Goal: Task Accomplishment & Management: Complete application form

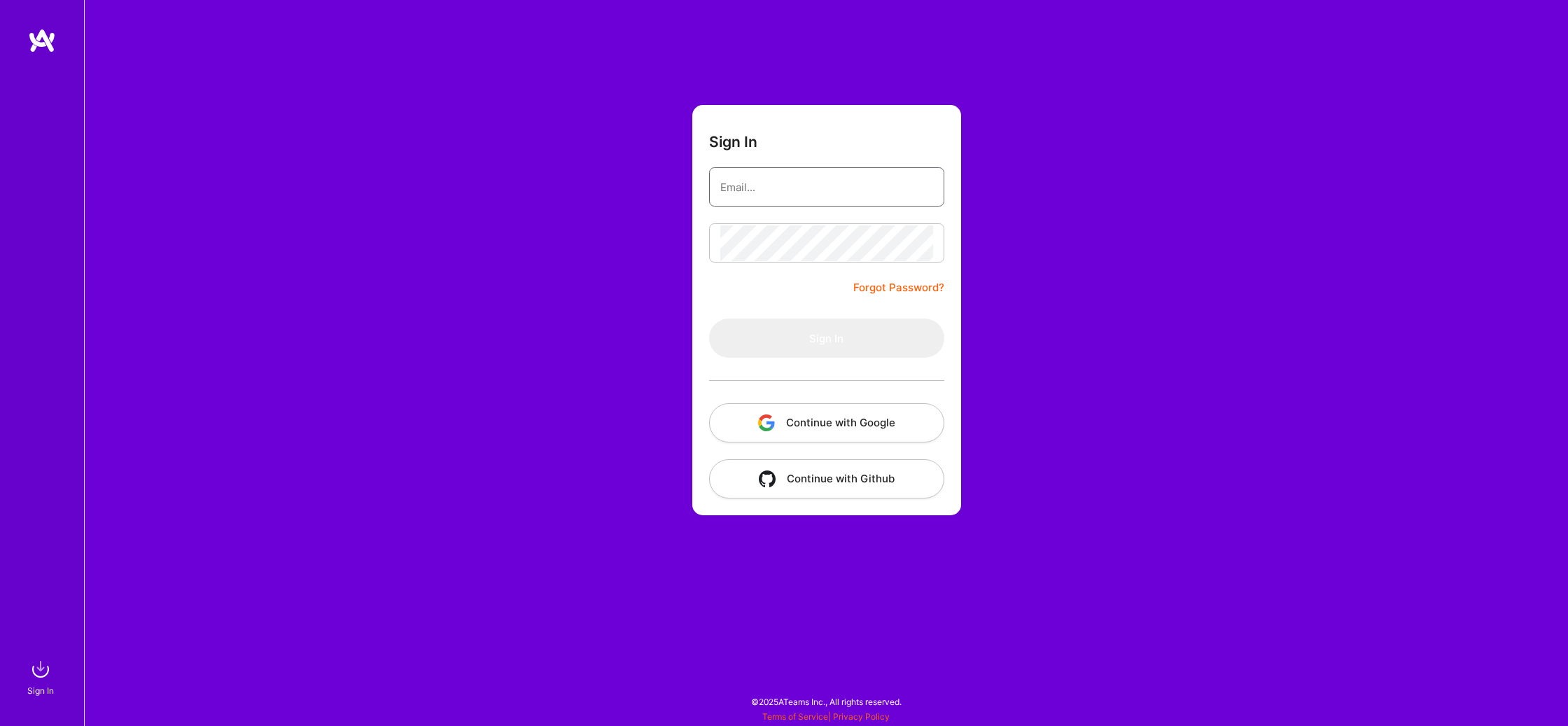
type input "[EMAIL_ADDRESS][DOMAIN_NAME]"
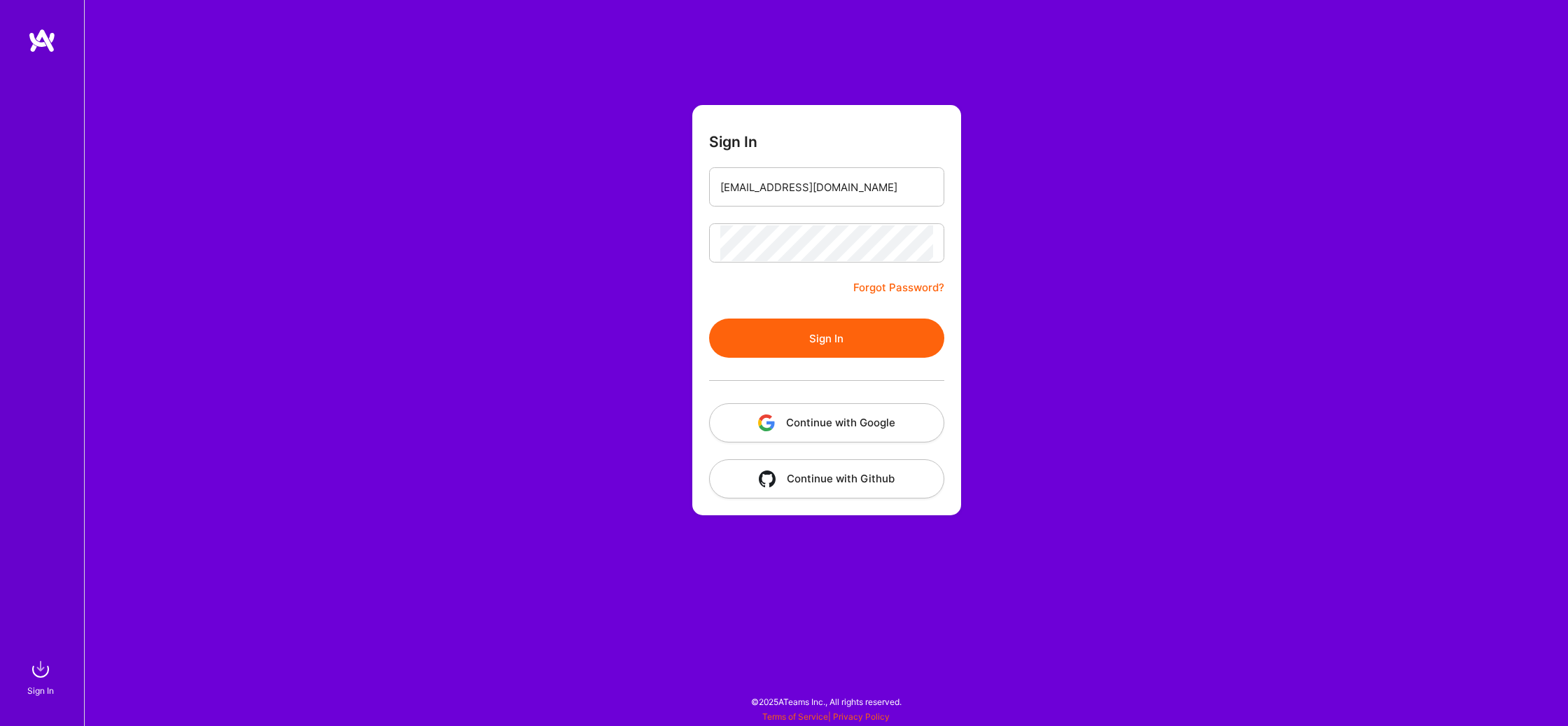
drag, startPoint x: 881, startPoint y: 335, endPoint x: 1118, endPoint y: 223, distance: 262.1
click at [882, 335] on button "Sign In" at bounding box center [826, 337] width 235 height 39
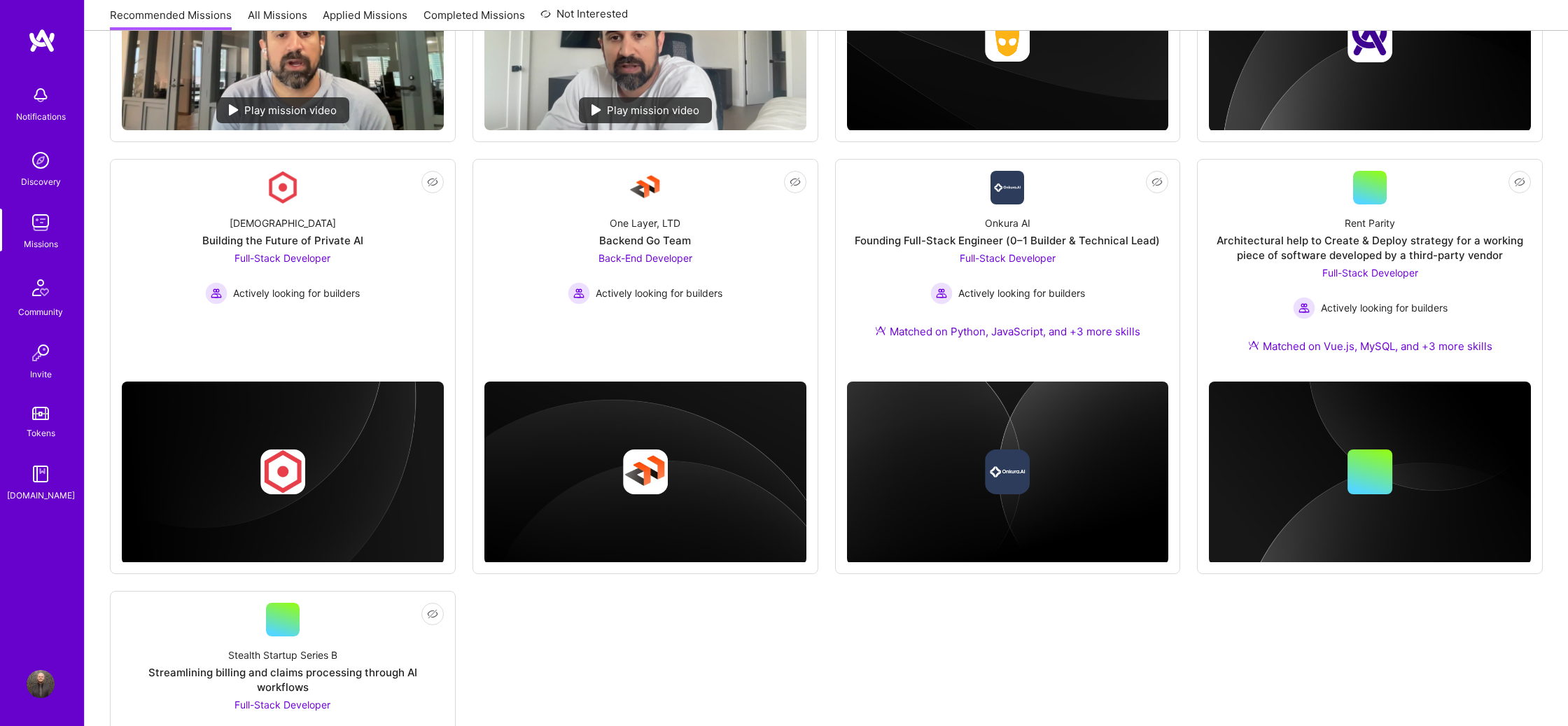
scroll to position [558, 0]
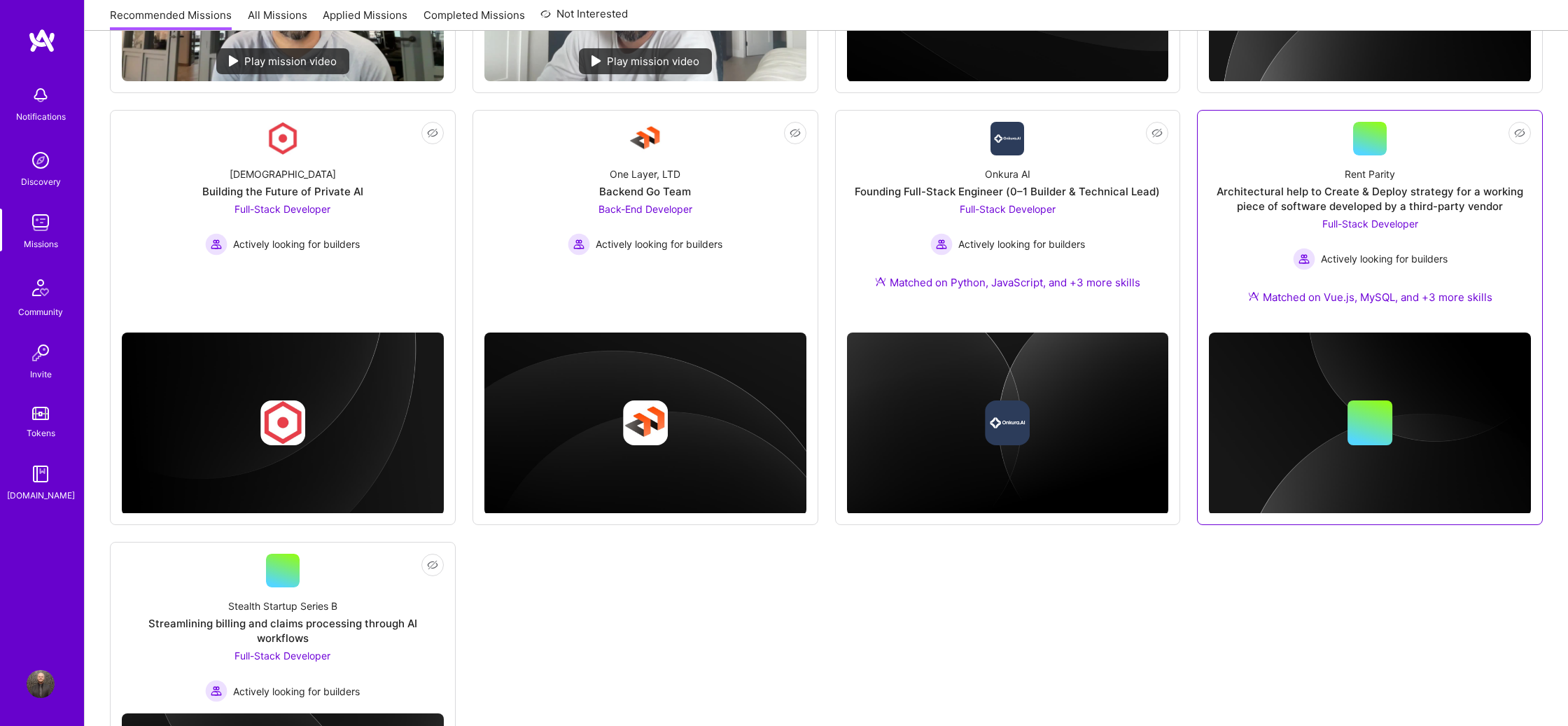
click at [1295, 194] on div "Architectural help to Create & Deploy strategy for a working piece of software …" at bounding box center [1369, 198] width 322 height 29
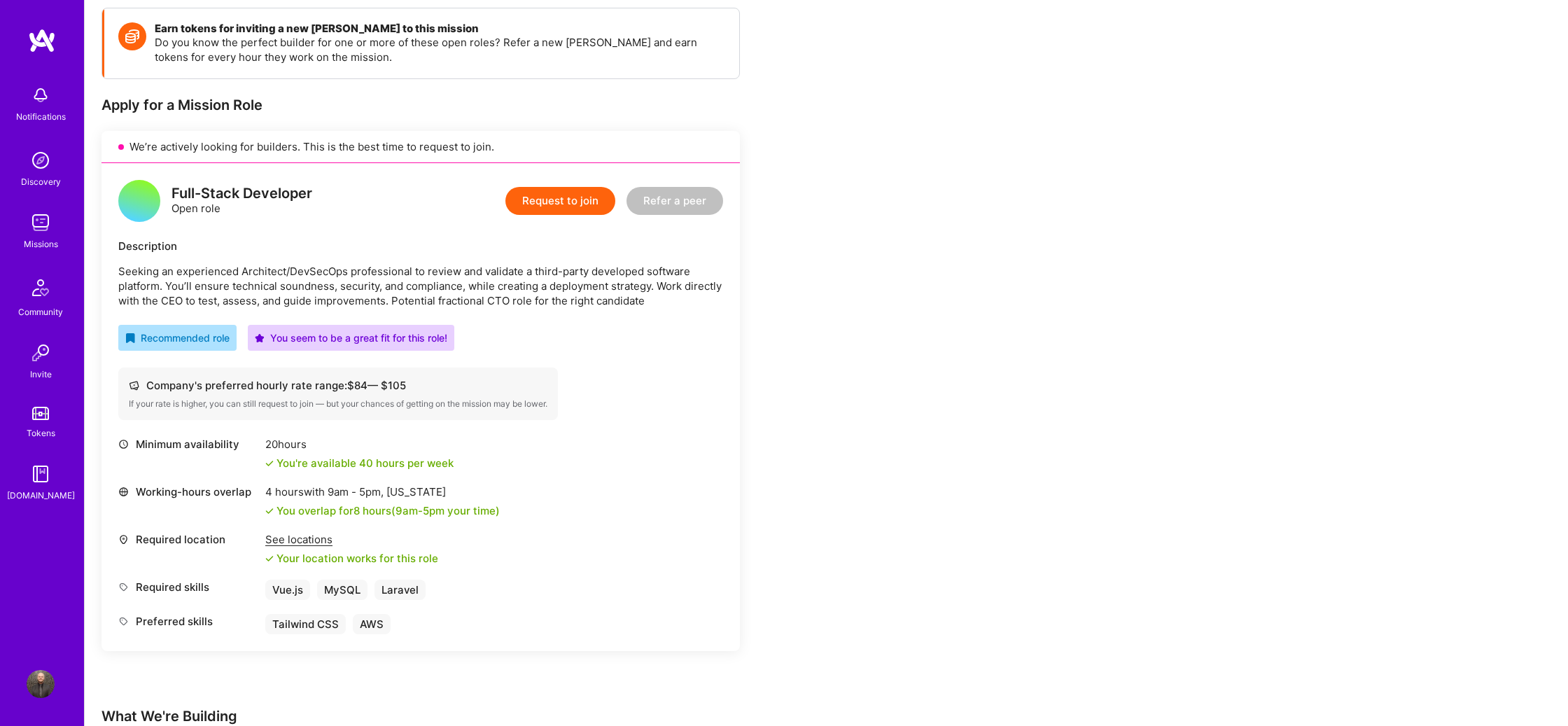
scroll to position [232, 0]
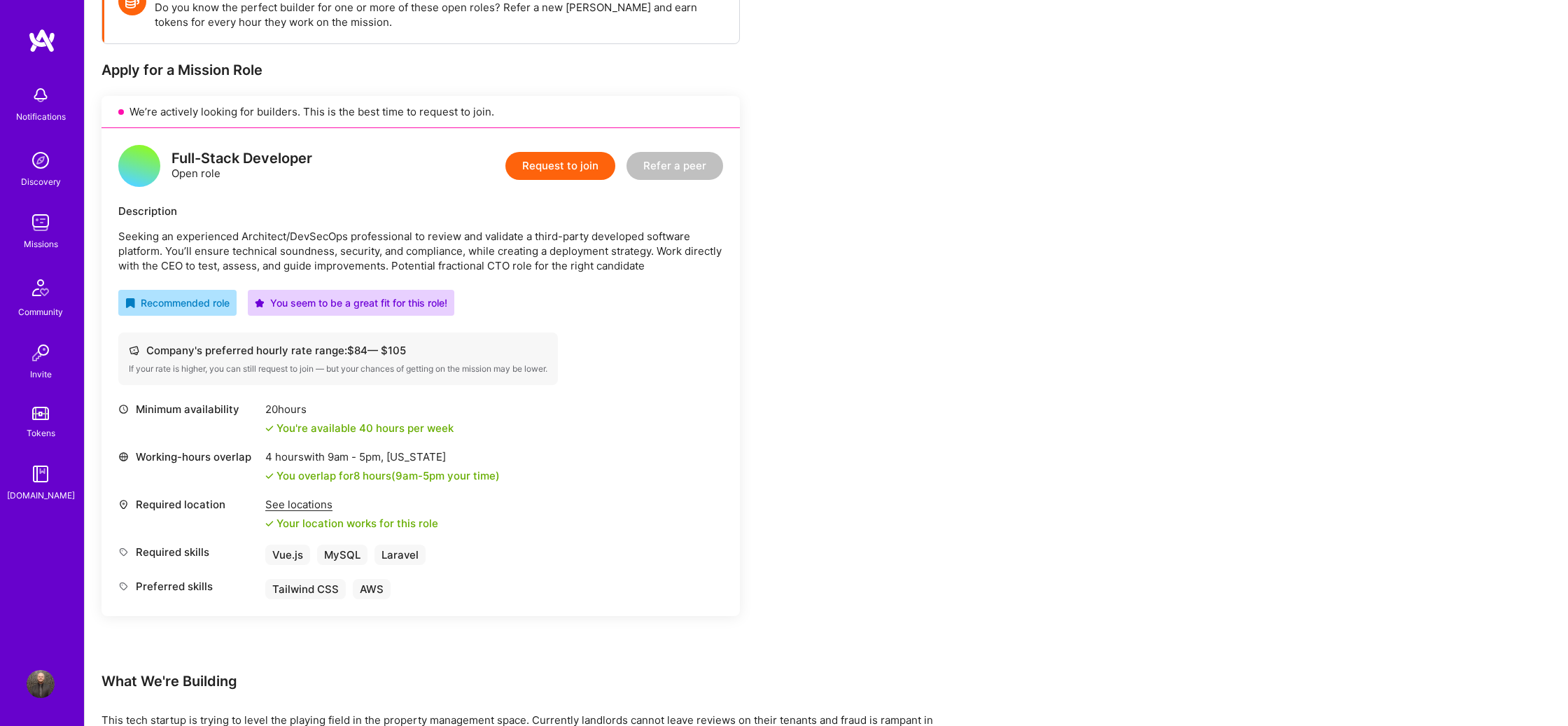
click at [579, 161] on button "Request to join" at bounding box center [560, 166] width 110 height 28
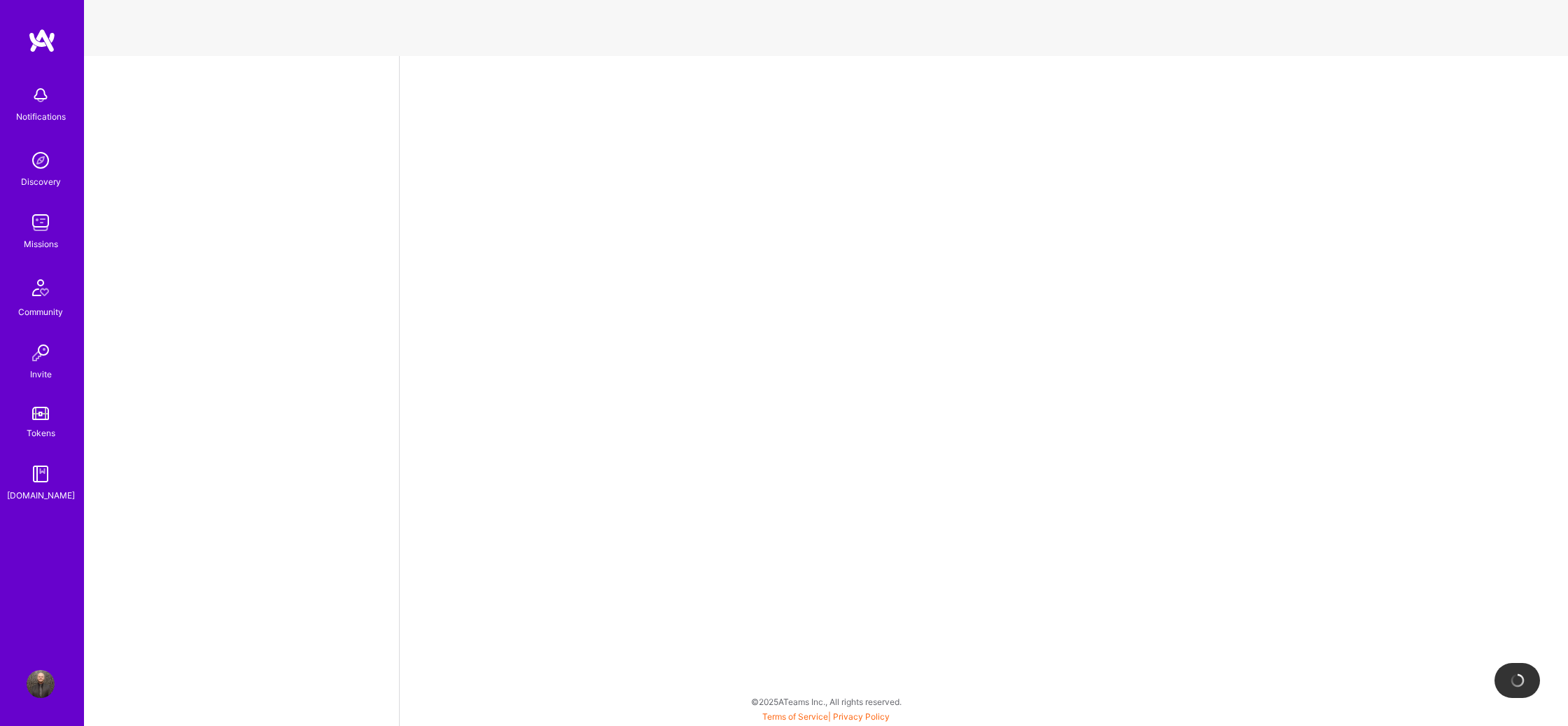
select select "US"
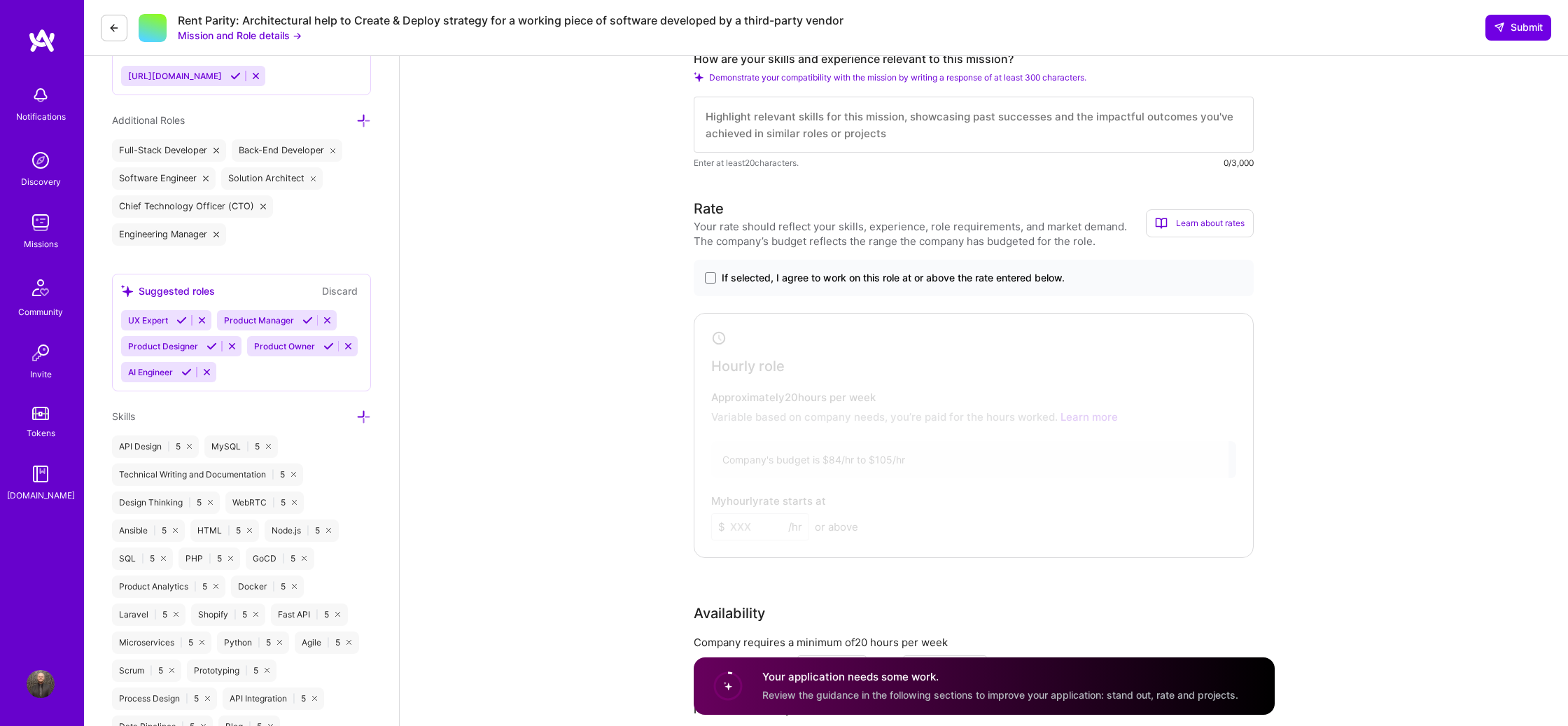
scroll to position [571, 0]
click at [713, 278] on span at bounding box center [710, 276] width 11 height 11
click at [0, 0] on input "If selected, I agree to work on this role at or above the rate entered below." at bounding box center [0, 0] width 0 height 0
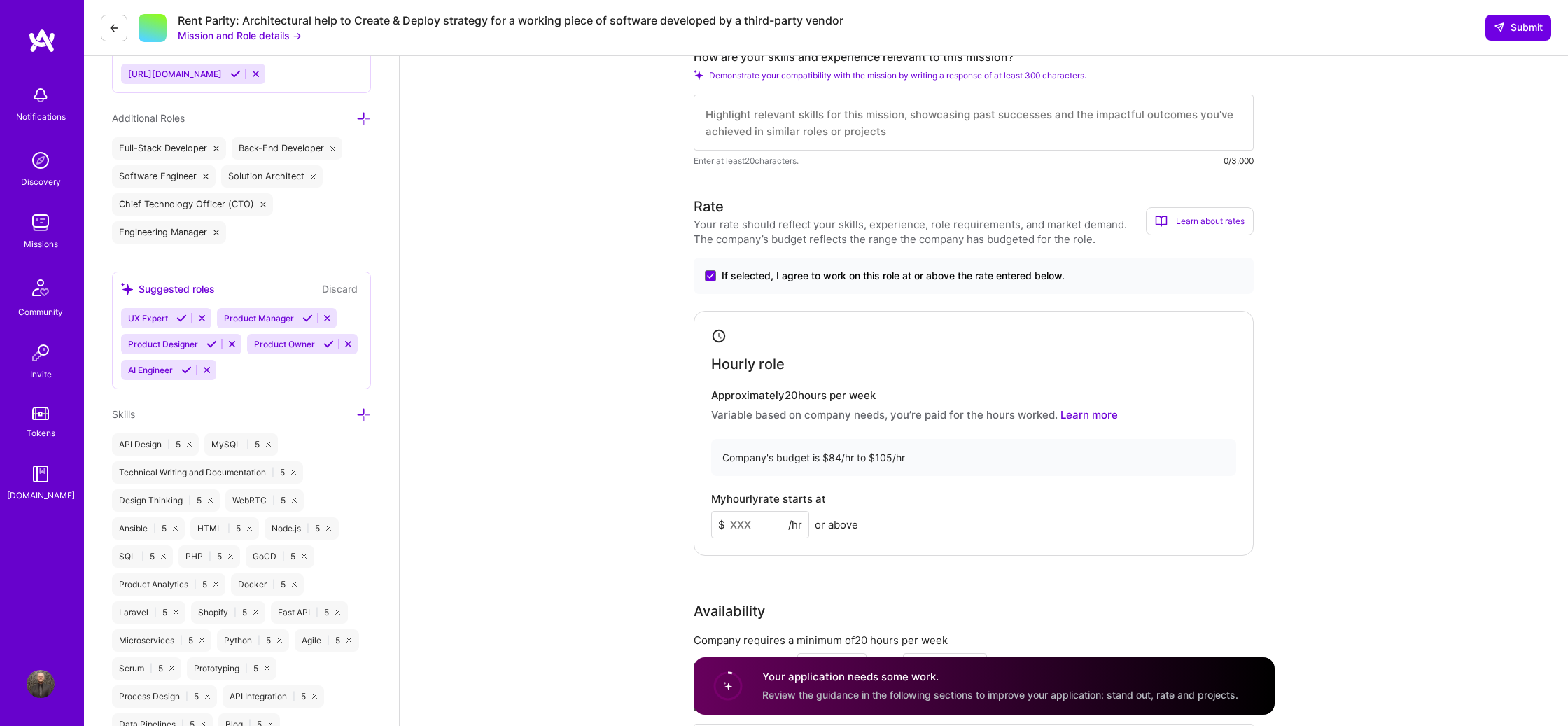
click at [759, 525] on input at bounding box center [760, 524] width 98 height 27
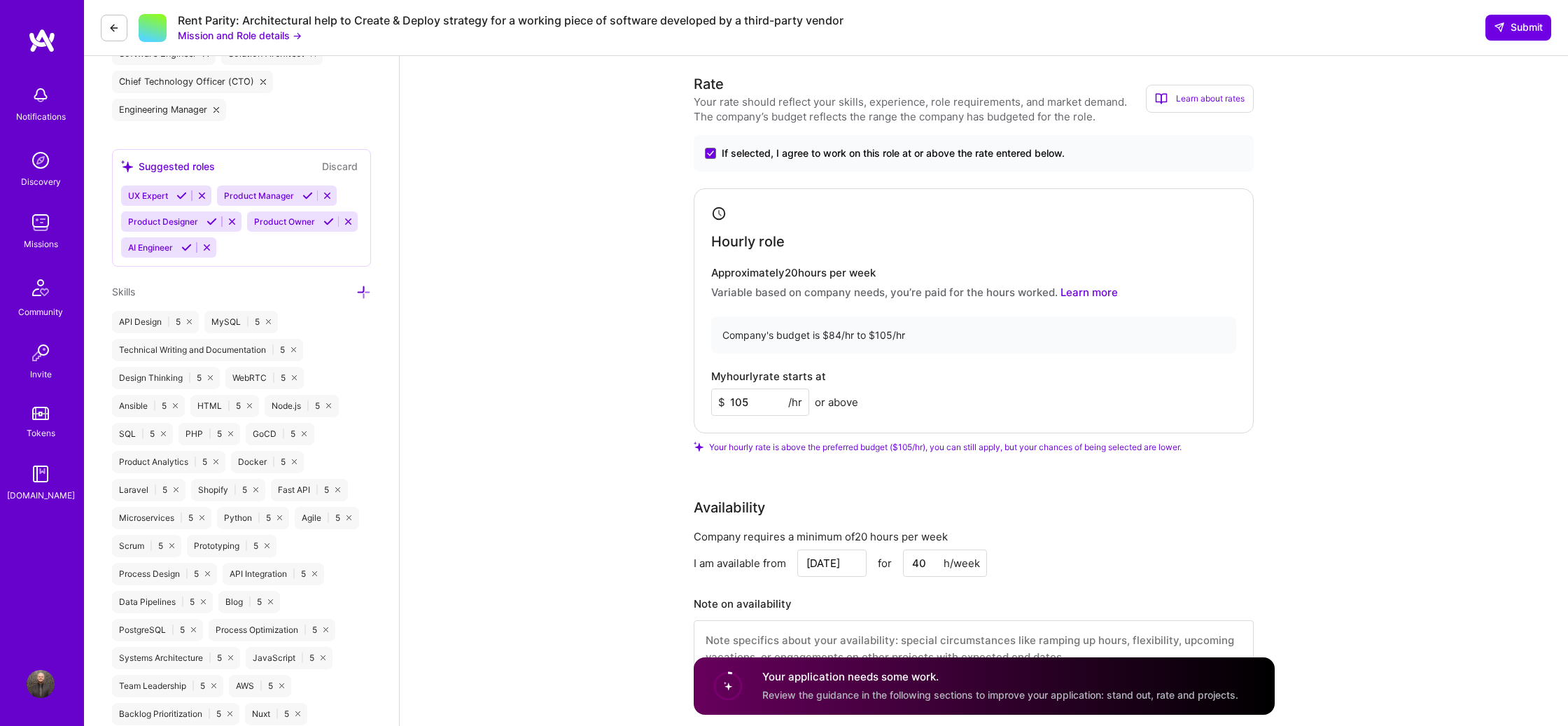
scroll to position [694, 0]
drag, startPoint x: 742, startPoint y: 401, endPoint x: 758, endPoint y: 401, distance: 16.0
click at [758, 401] on input "105" at bounding box center [760, 401] width 98 height 27
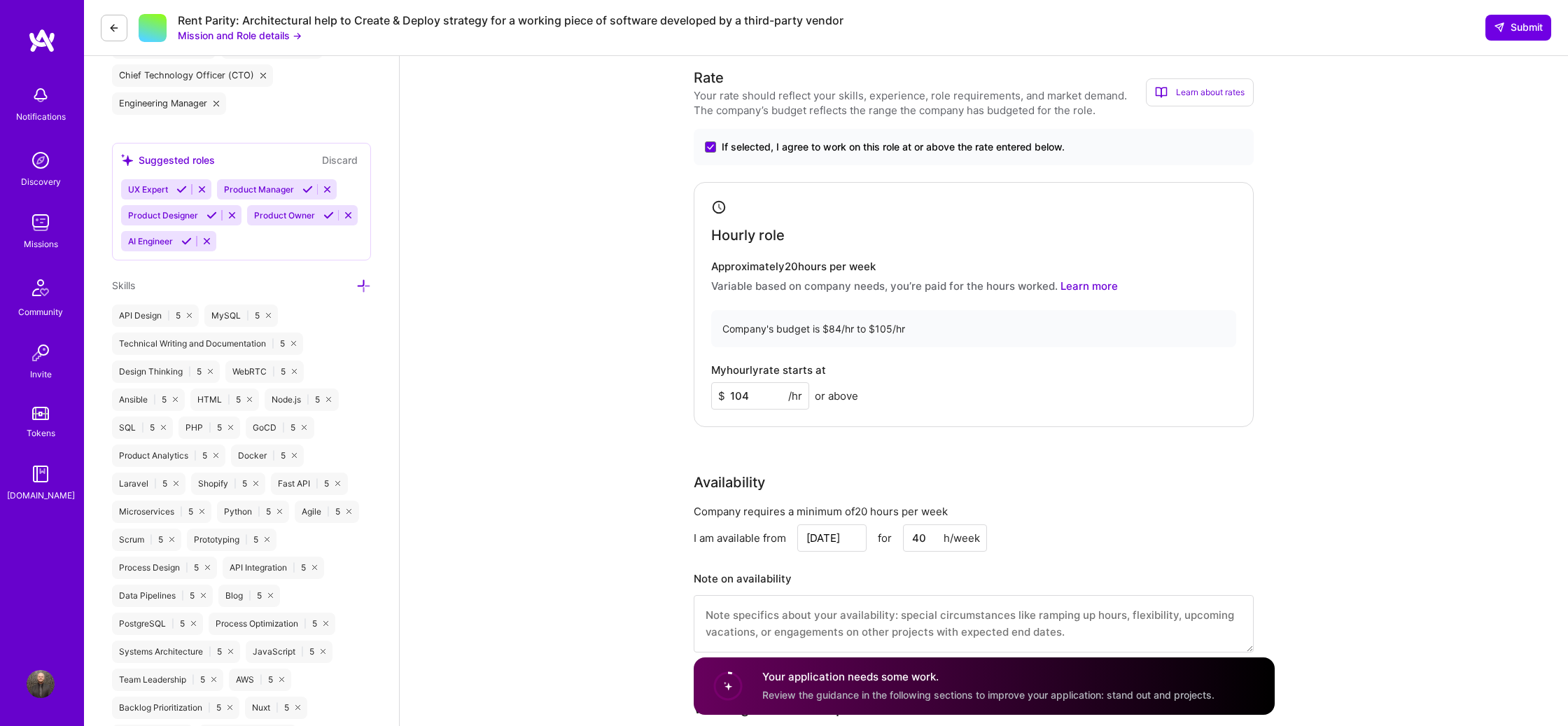
type input "104"
click at [836, 537] on input "[DATE]" at bounding box center [832, 538] width 70 height 27
click at [849, 332] on button "Next Month" at bounding box center [854, 335] width 10 height 10
click at [735, 400] on div "8" at bounding box center [737, 406] width 19 height 19
type input "[DATE]"
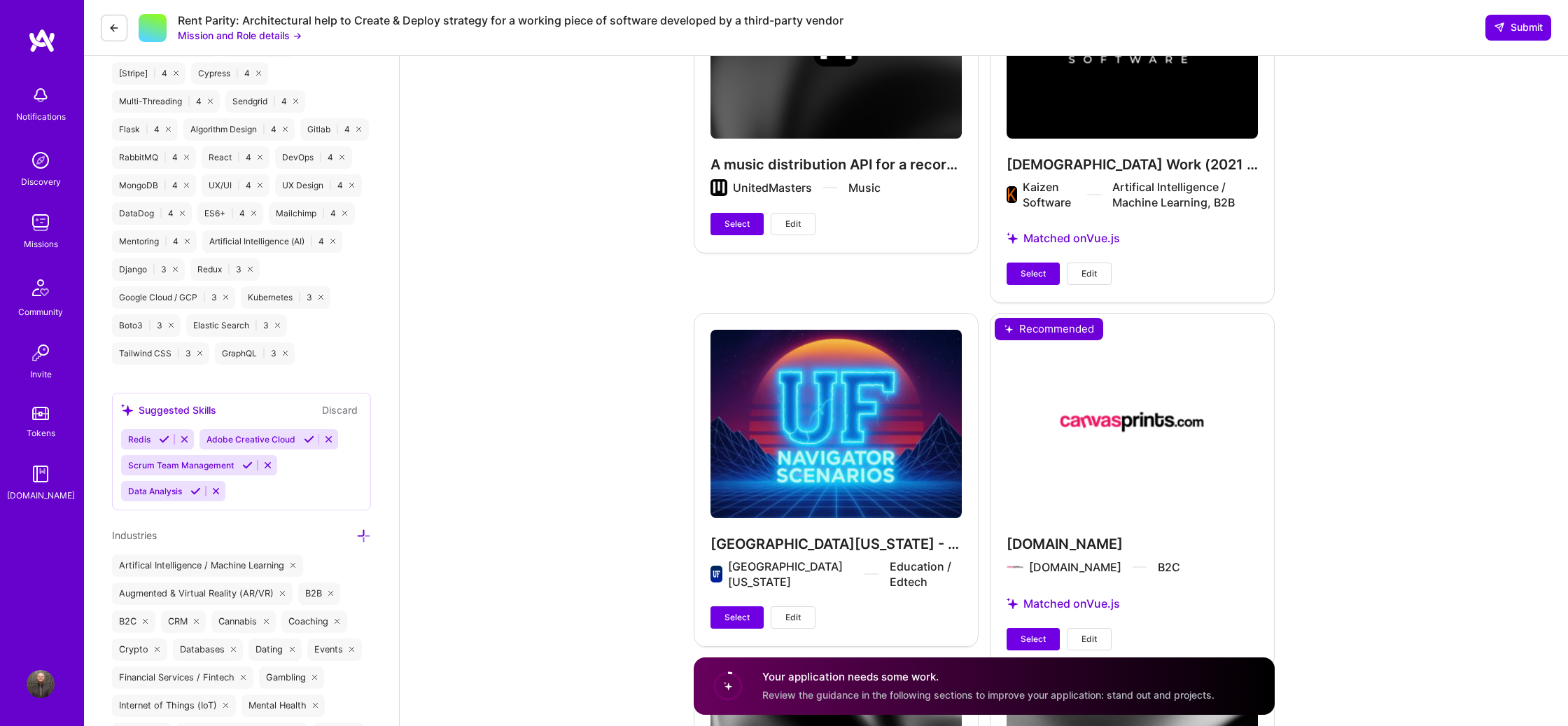
scroll to position [1752, 0]
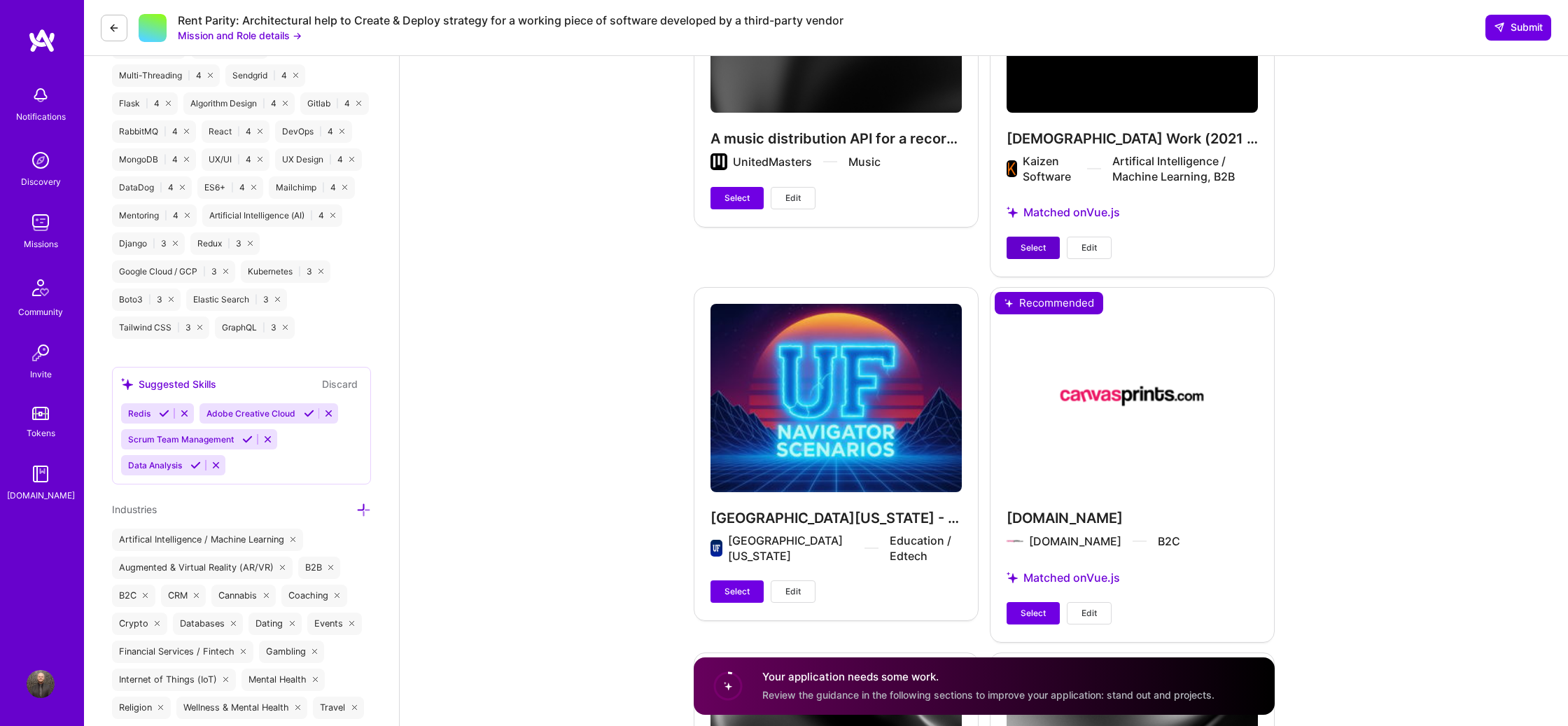
click at [1037, 252] on span "Select" at bounding box center [1032, 248] width 25 height 13
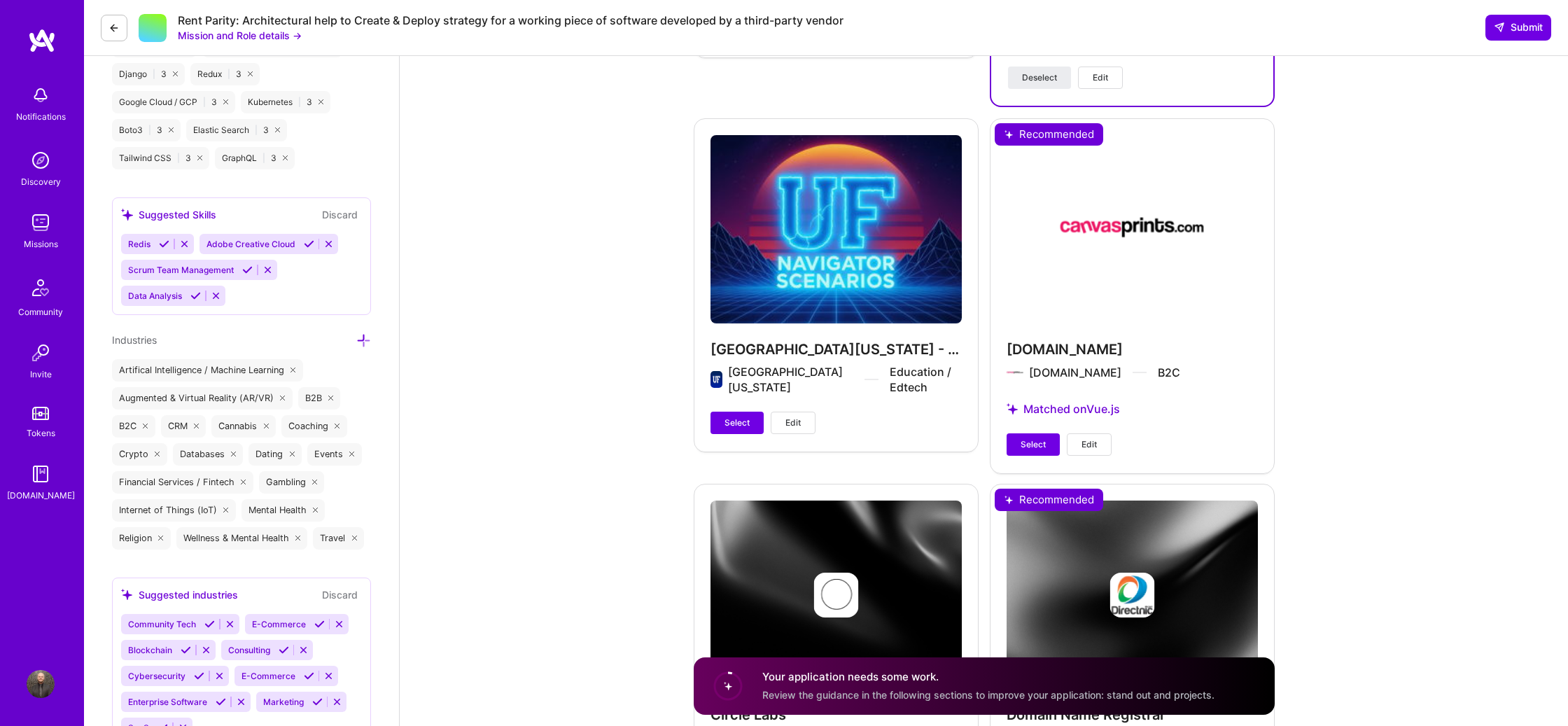
scroll to position [1923, 0]
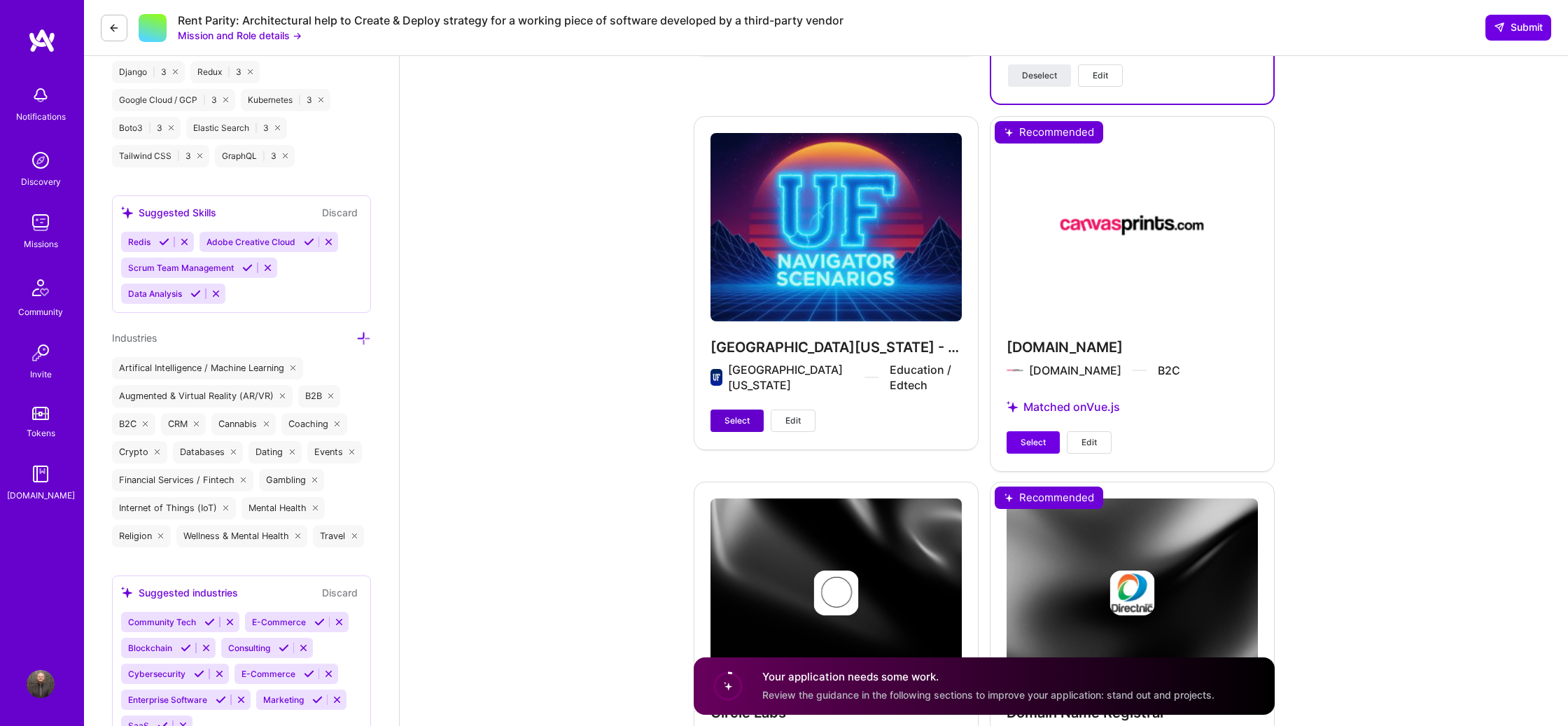
click at [729, 425] on span "Select" at bounding box center [737, 421] width 25 height 13
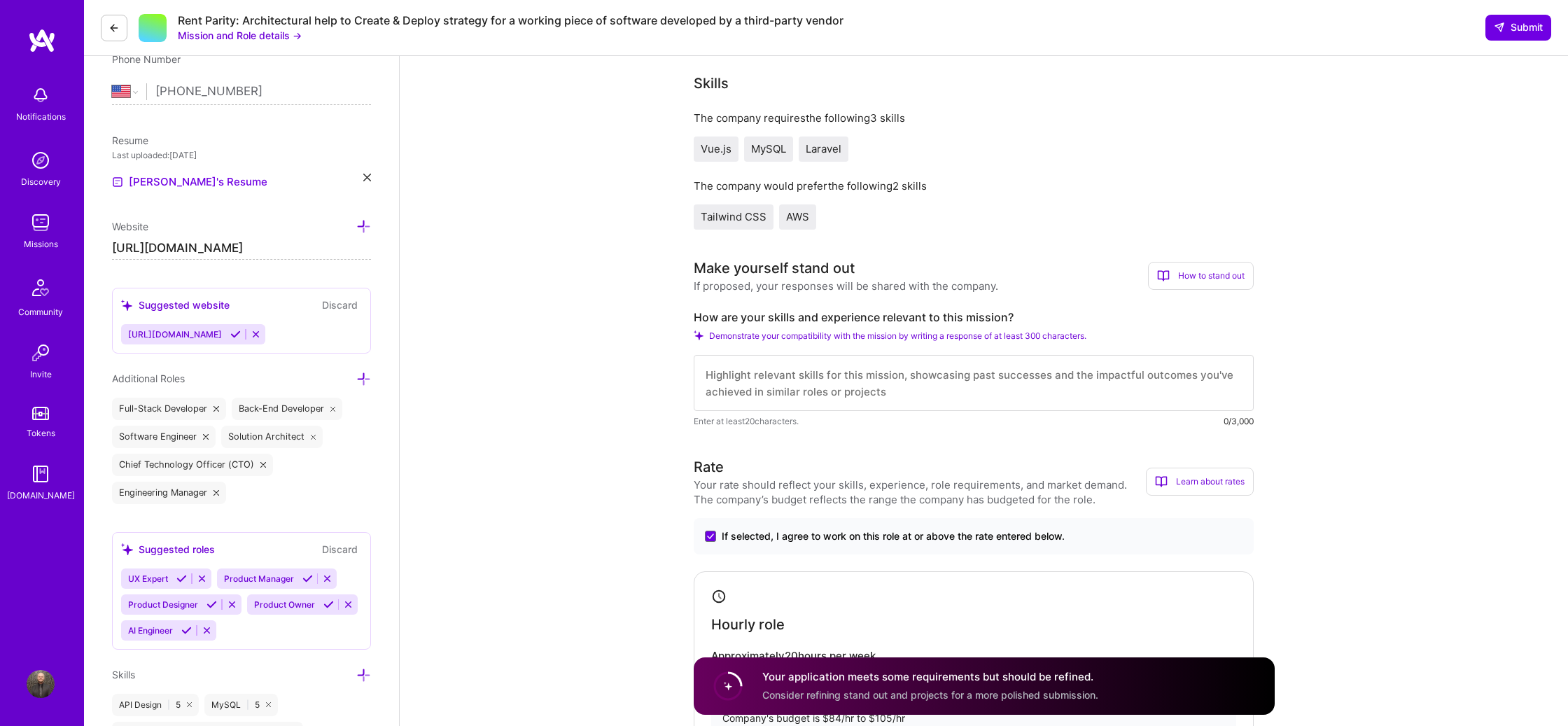
scroll to position [320, 0]
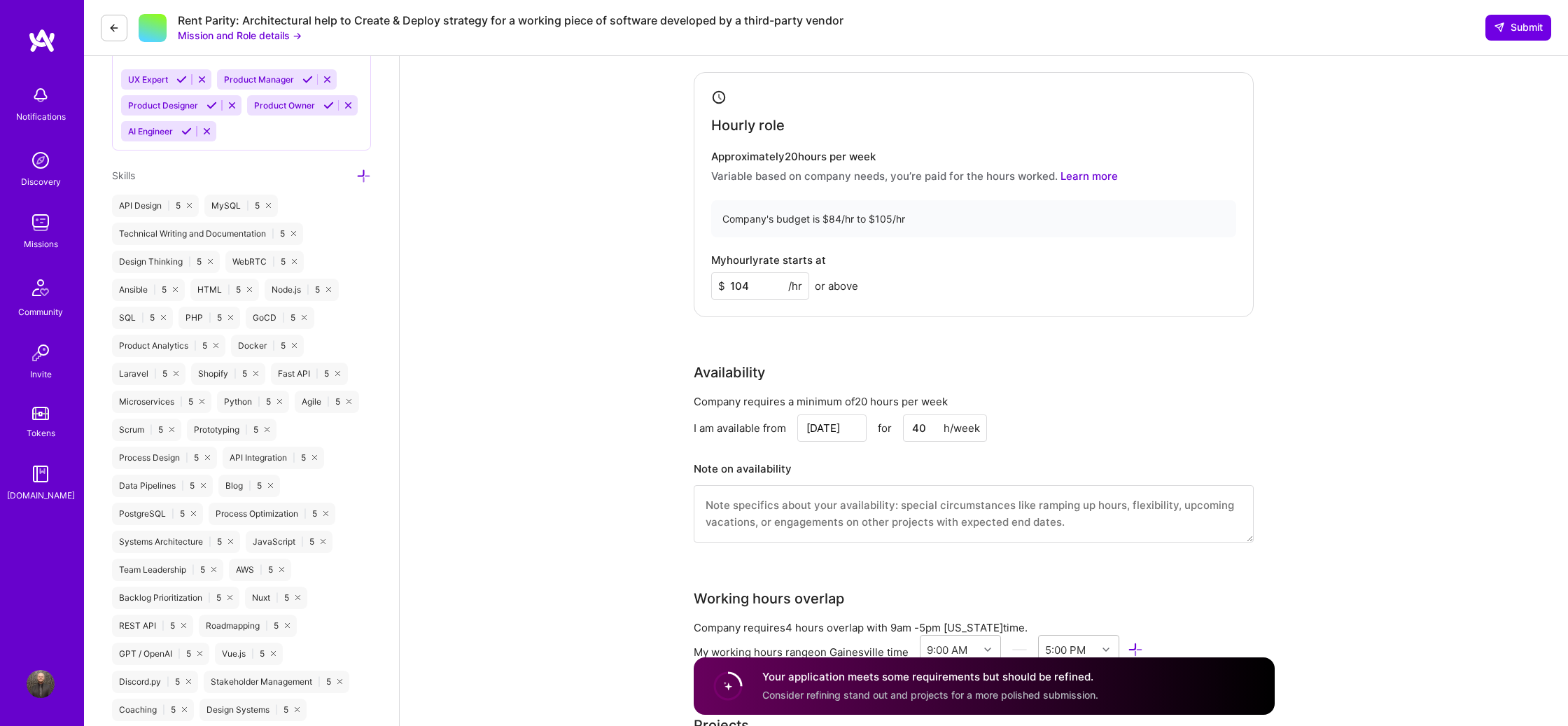
scroll to position [811, 0]
click at [764, 288] on input "104" at bounding box center [760, 285] width 98 height 27
type input "100"
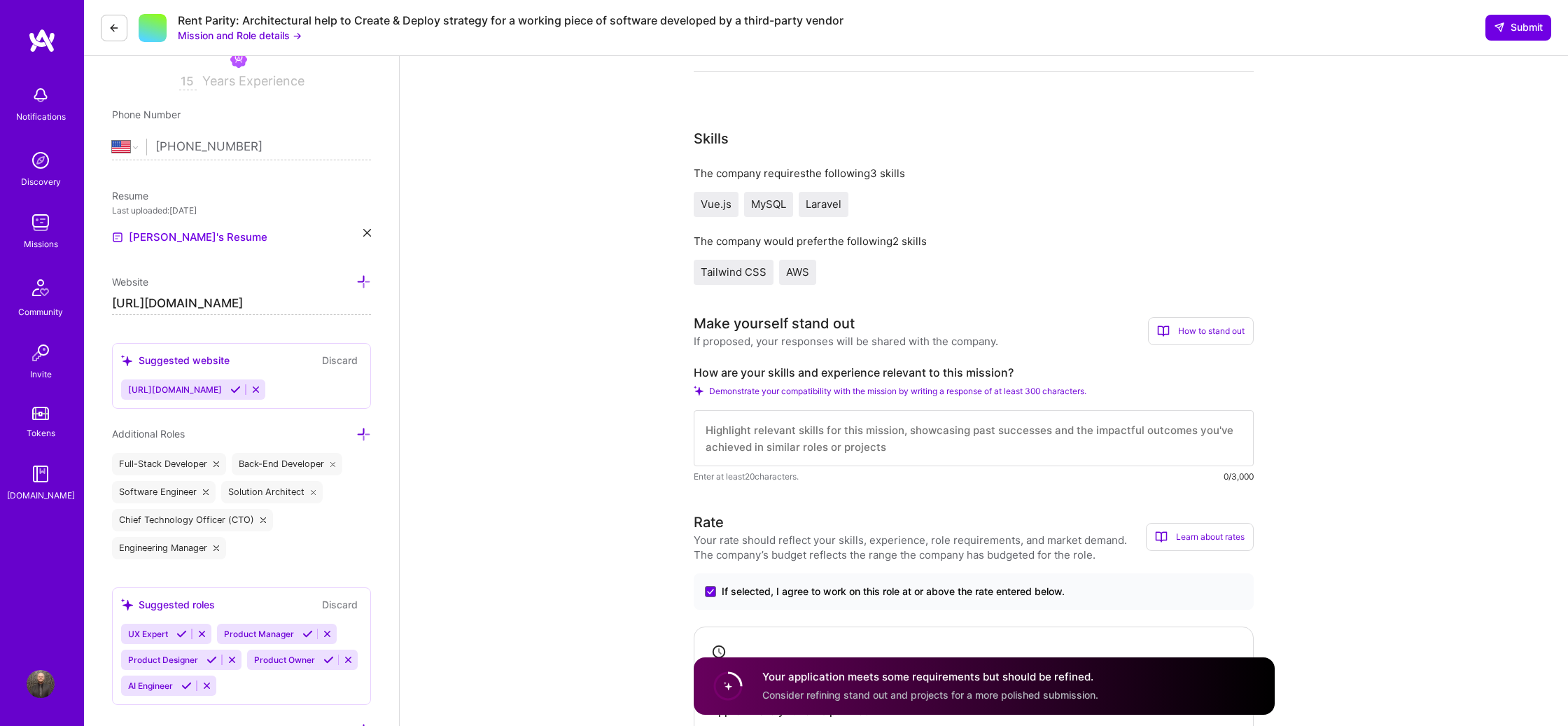
scroll to position [0, 0]
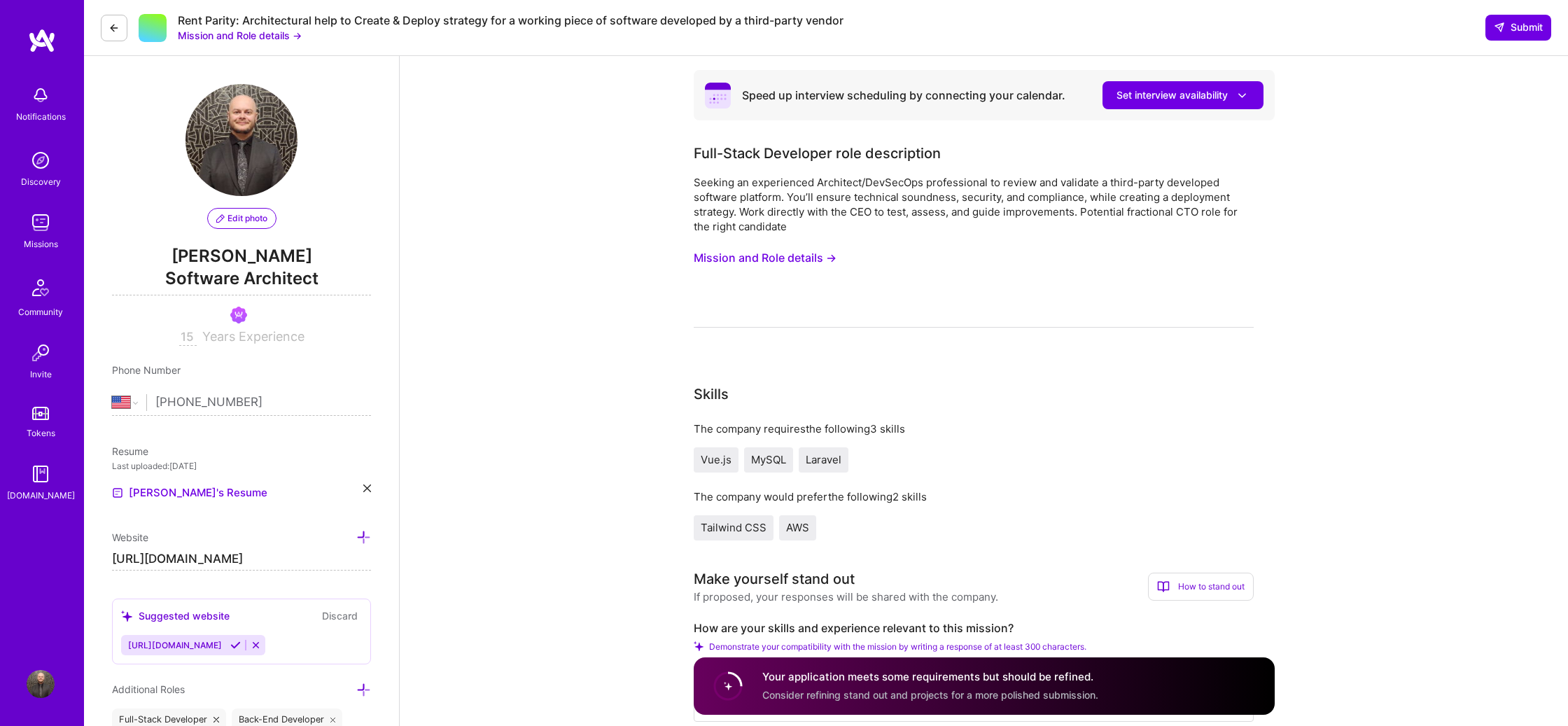
click at [768, 256] on button "Mission and Role details →" at bounding box center [764, 258] width 143 height 26
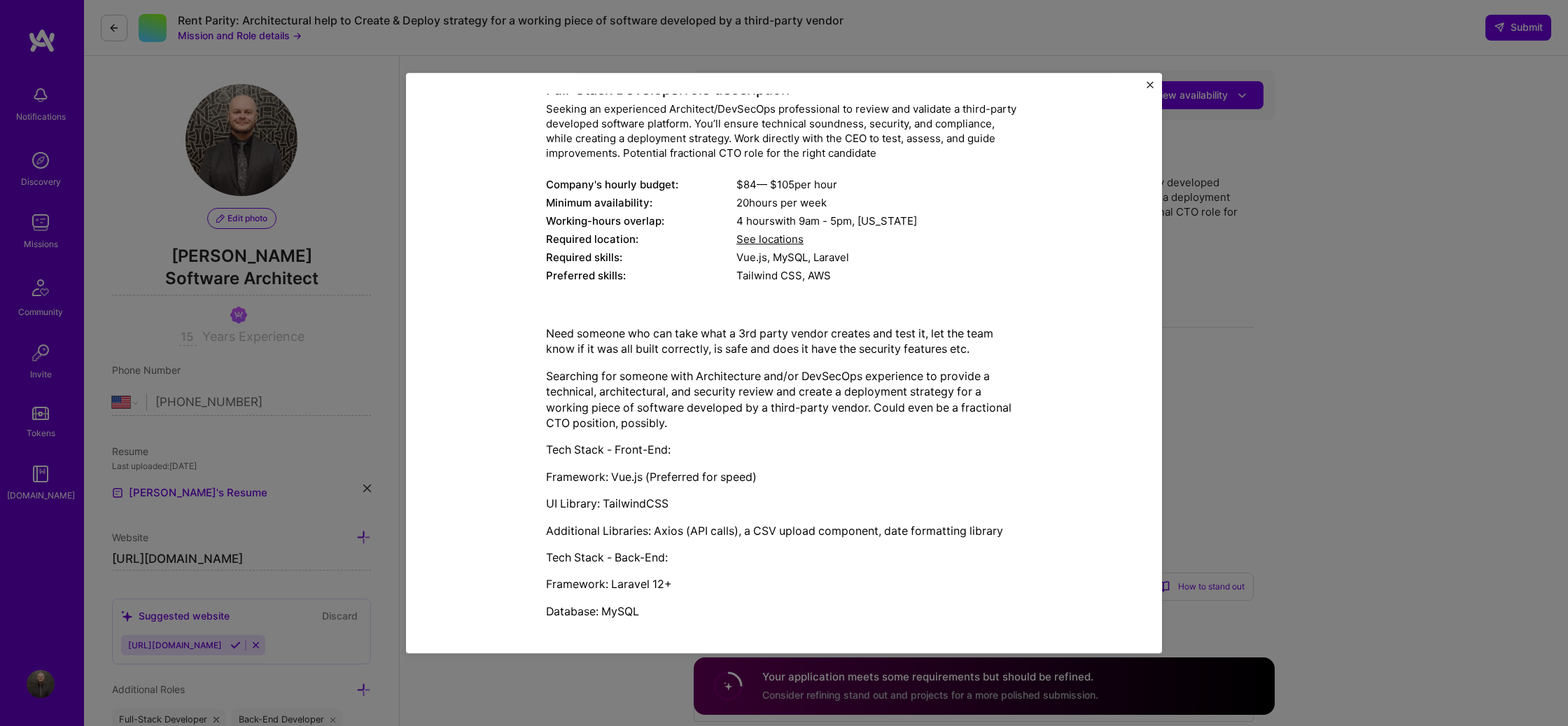
scroll to position [85, 0]
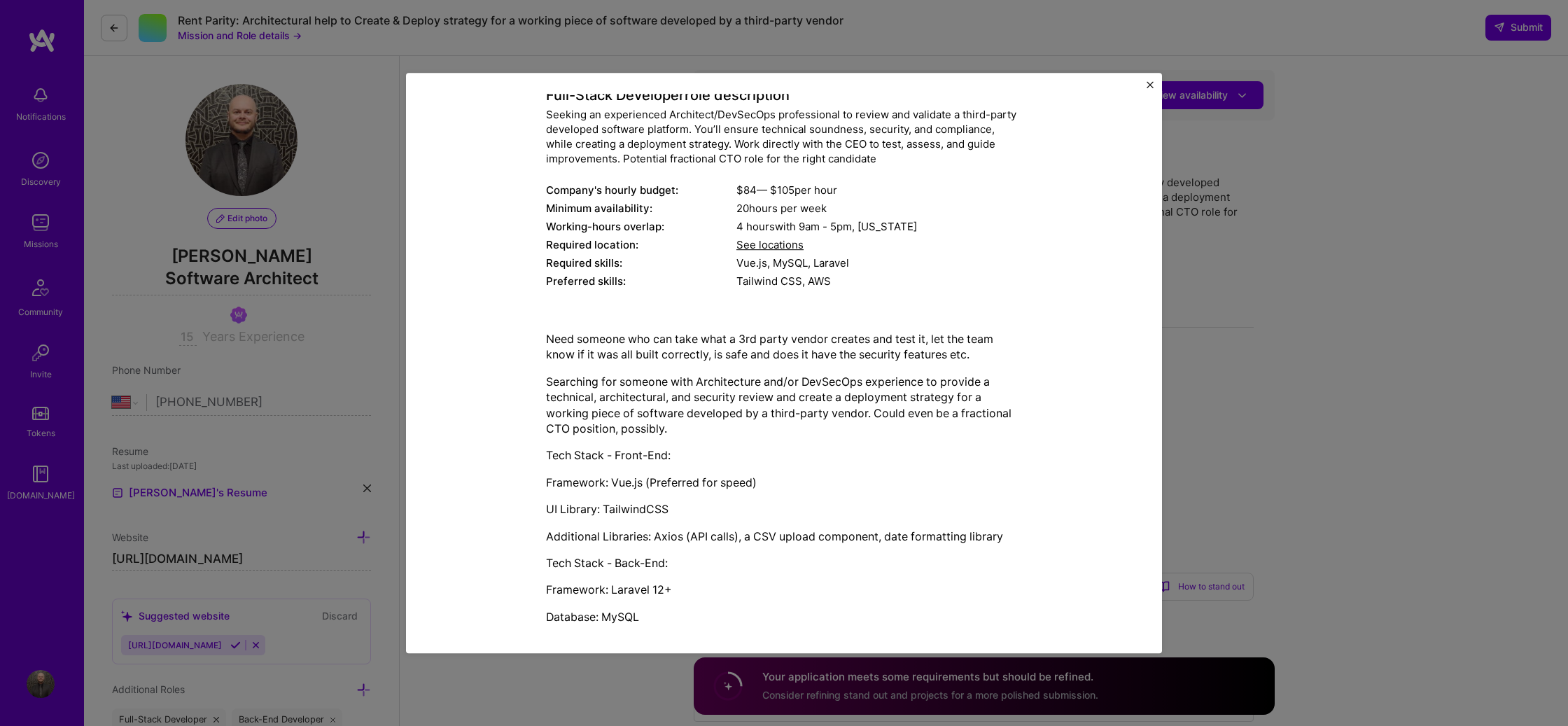
click at [1286, 371] on div "Mission Description and Role Details Full-Stack Developer role description Seek…" at bounding box center [784, 363] width 1568 height 726
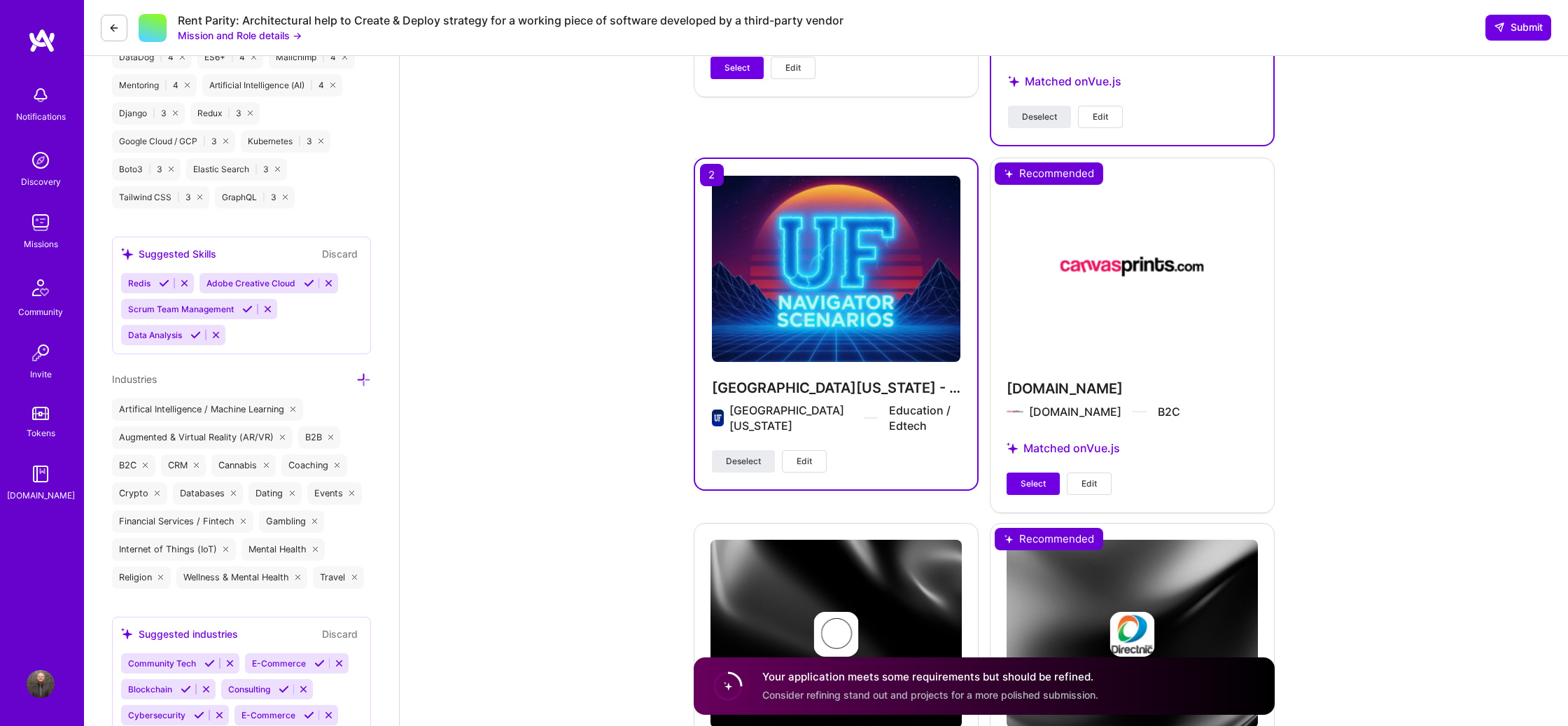
scroll to position [1890, 0]
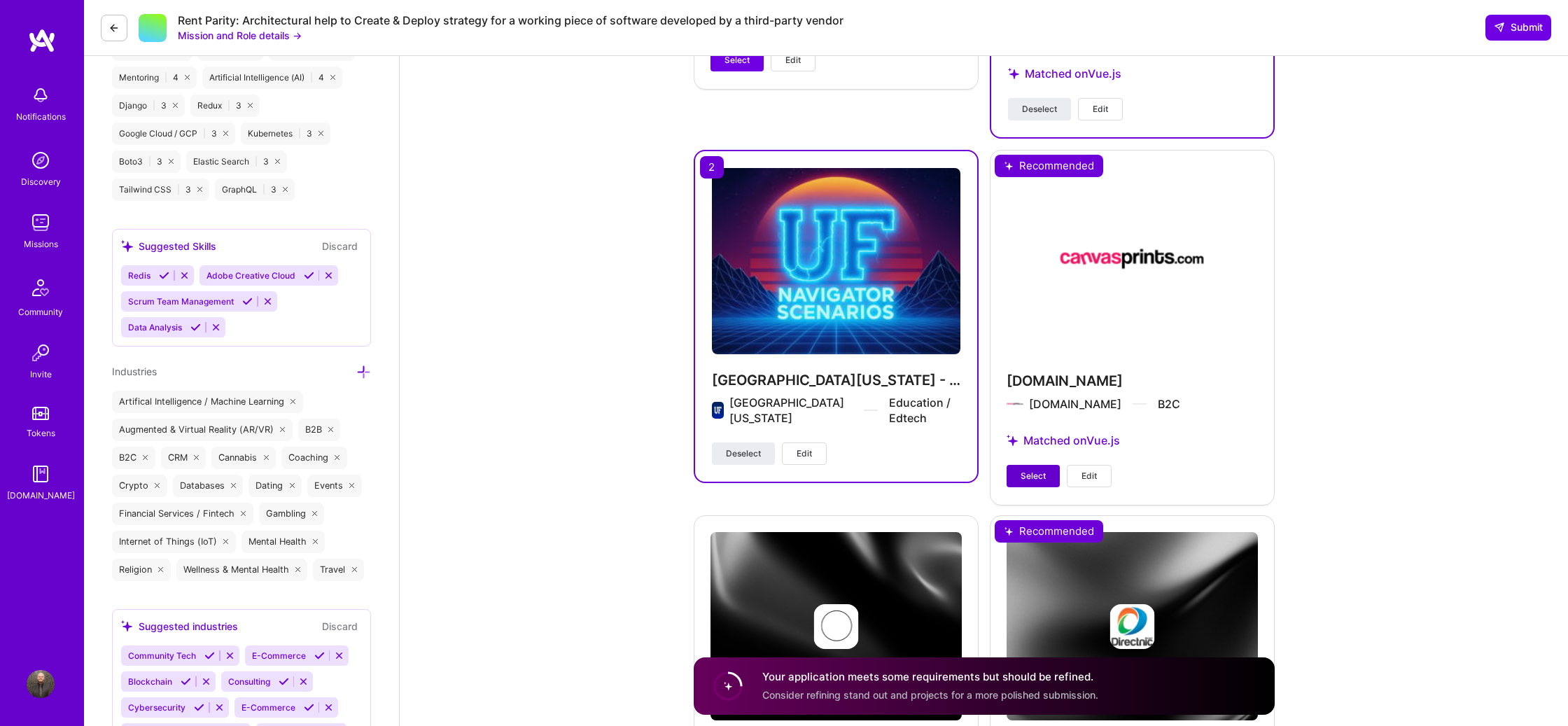
click at [1029, 477] on span "Select" at bounding box center [1032, 476] width 25 height 13
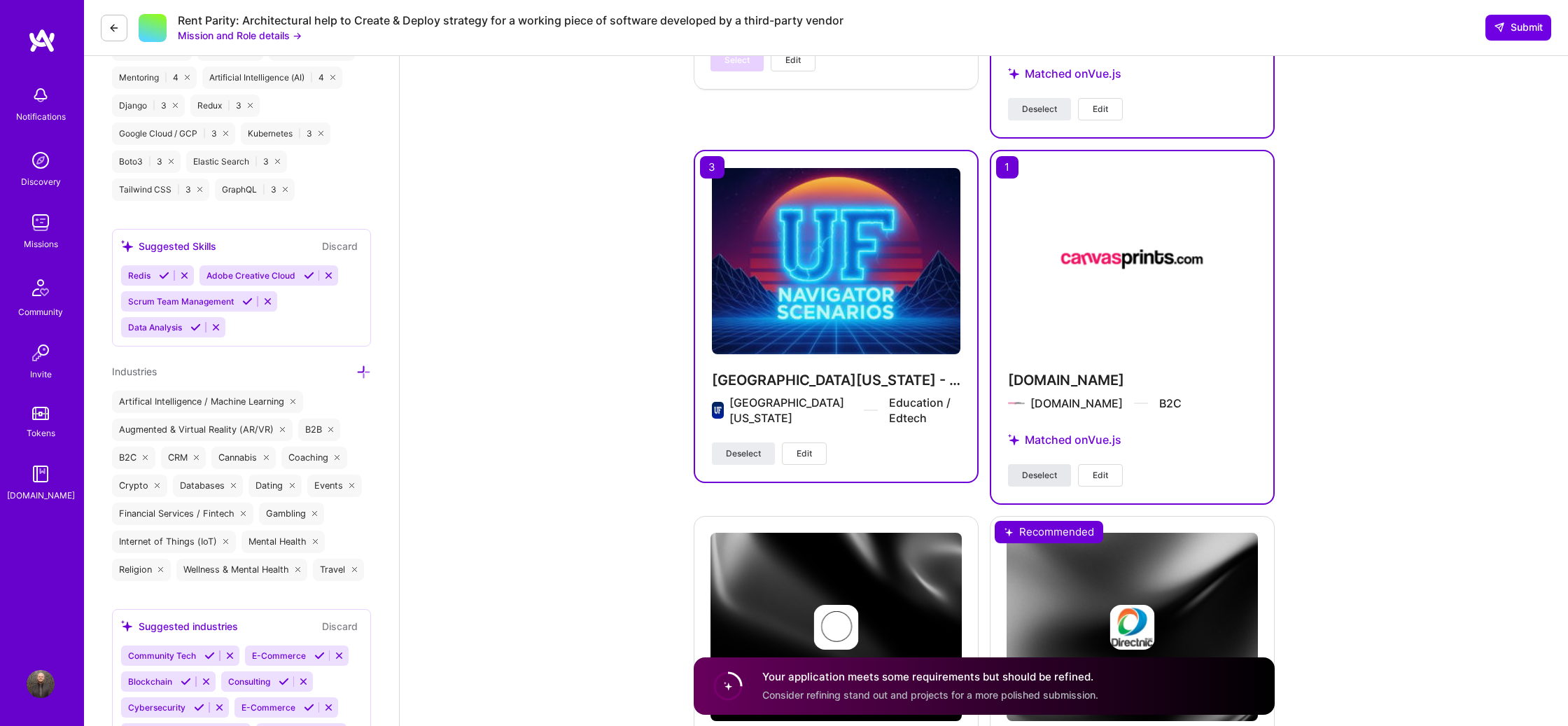
click at [1033, 477] on span "Deselect" at bounding box center [1039, 475] width 35 height 13
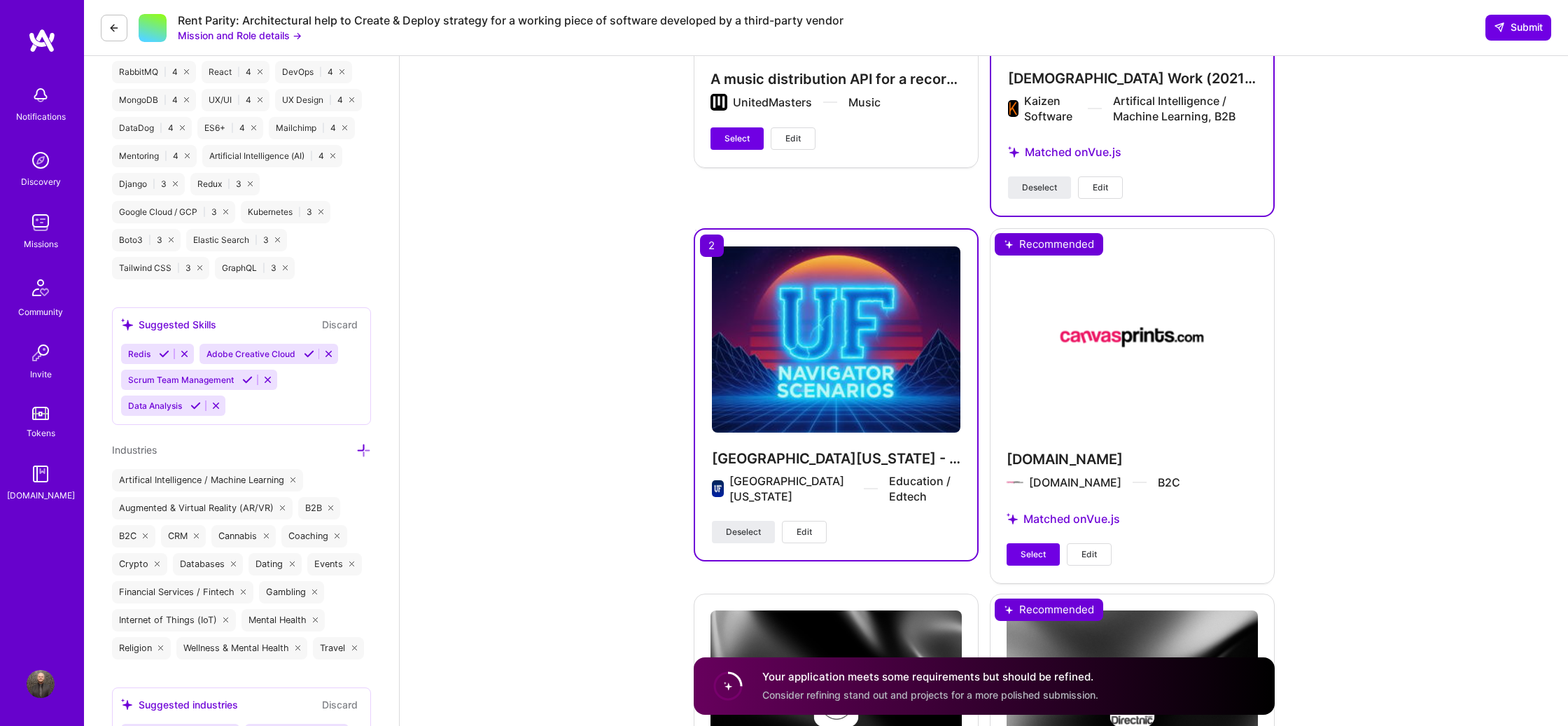
scroll to position [1846, 0]
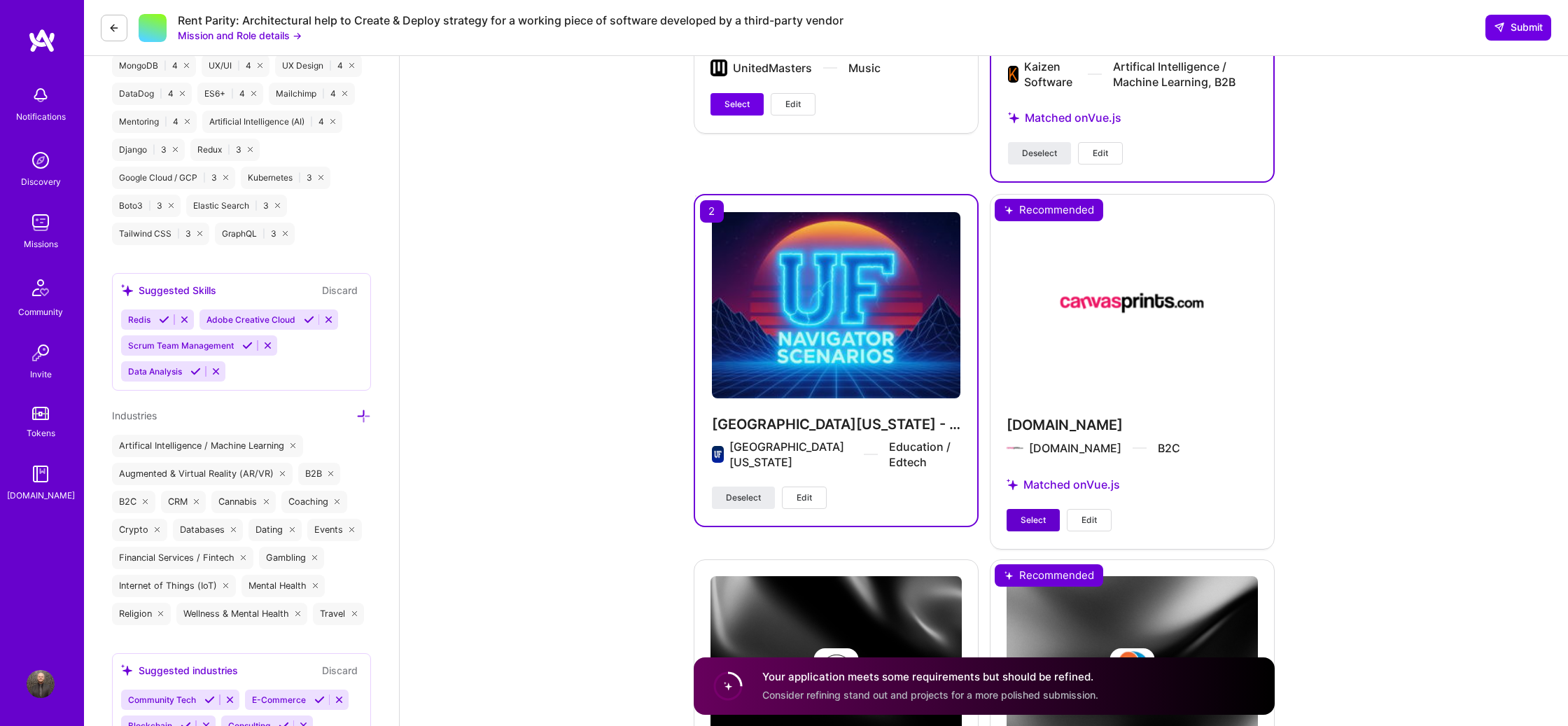
click at [1043, 521] on span "Select" at bounding box center [1032, 520] width 25 height 13
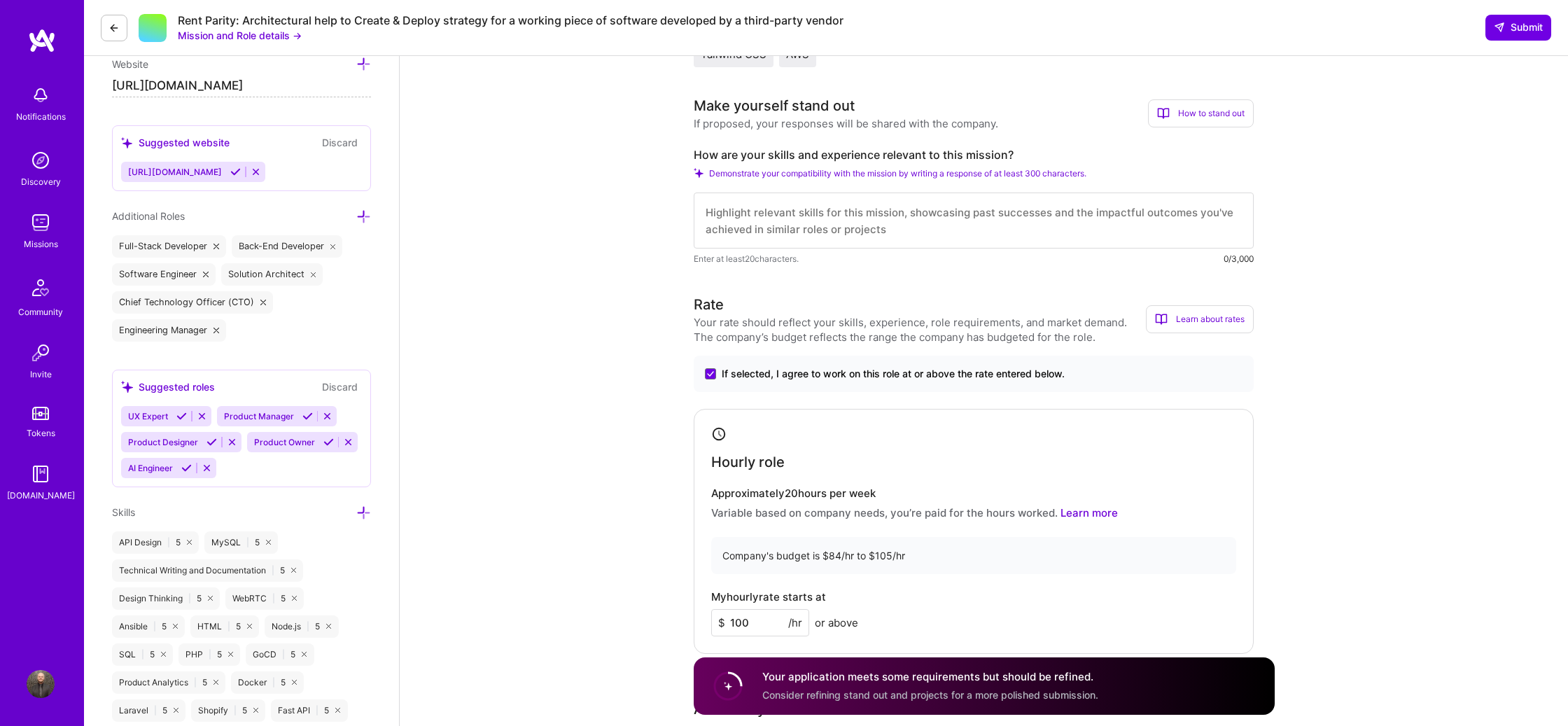
scroll to position [476, 0]
drag, startPoint x: 1020, startPoint y: 149, endPoint x: 699, endPoint y: 153, distance: 321.0
copy label "How are your skills and experience relevant to this mission?"
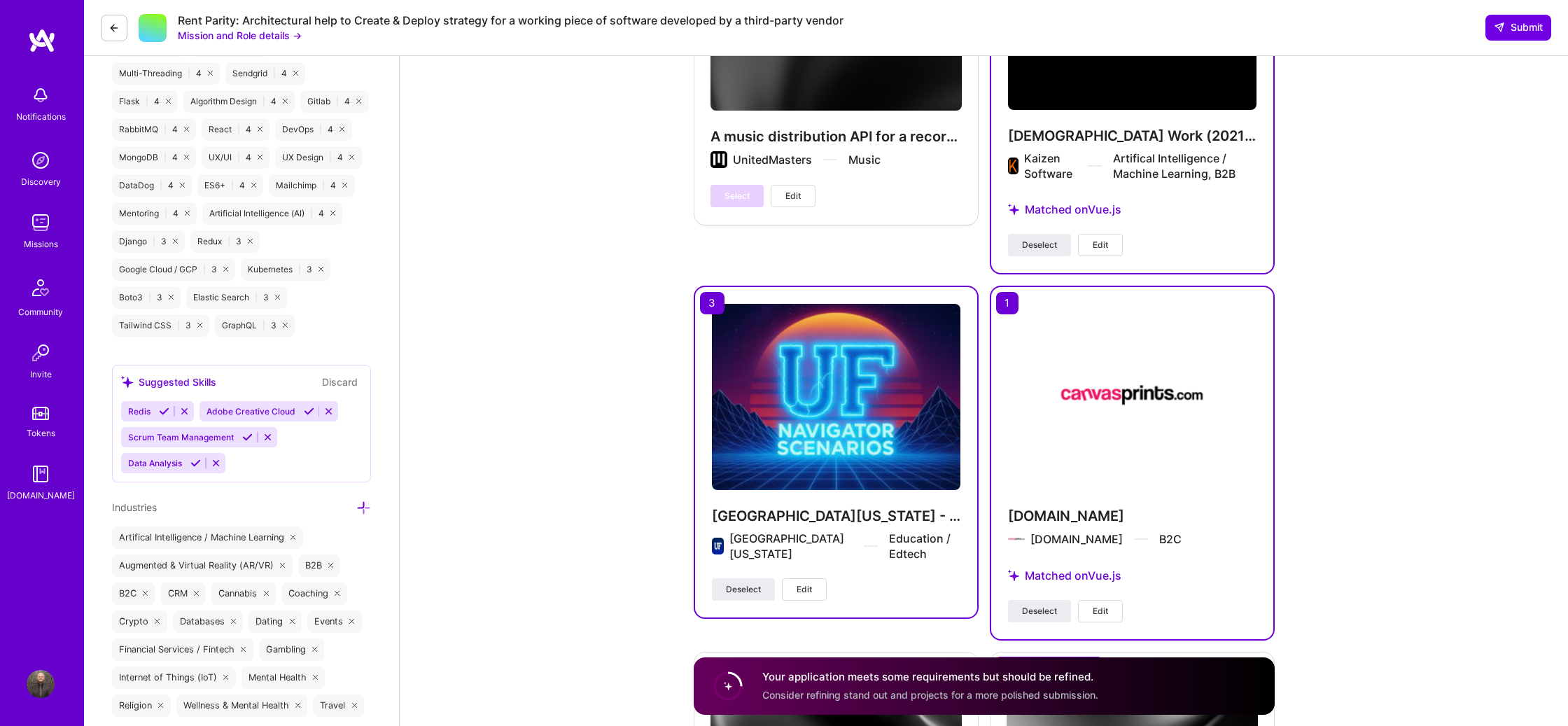
scroll to position [1772, 0]
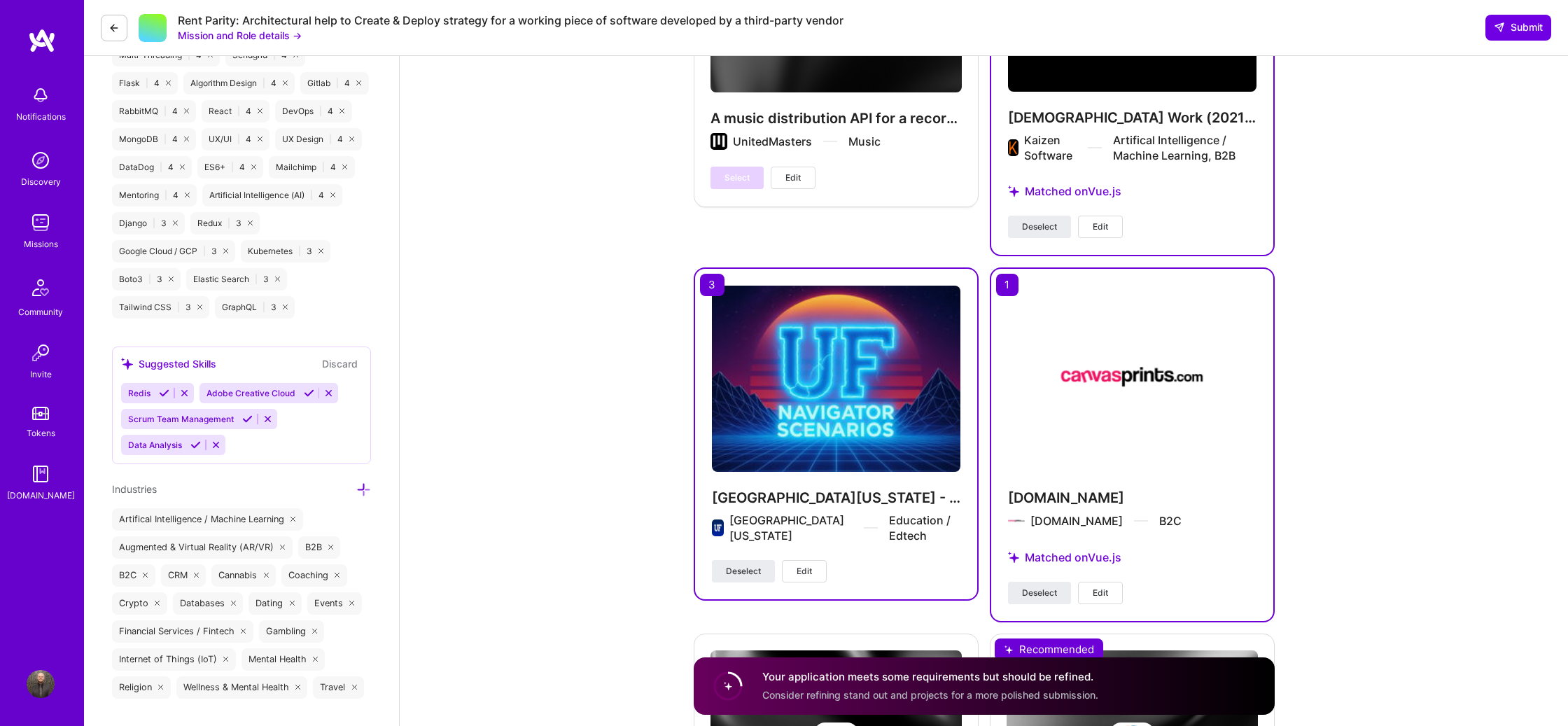
click at [815, 564] on button "Edit" at bounding box center [804, 571] width 45 height 23
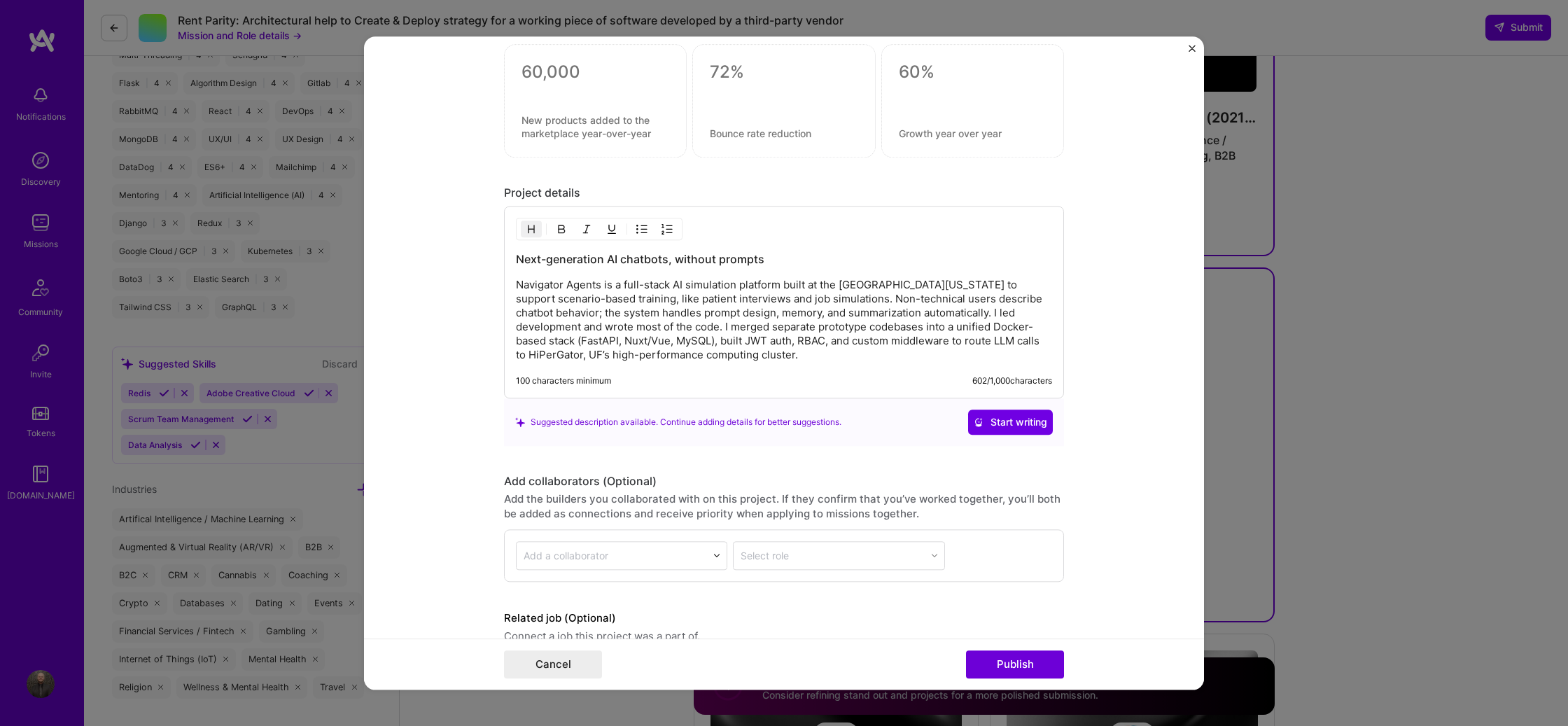
scroll to position [1832, 0]
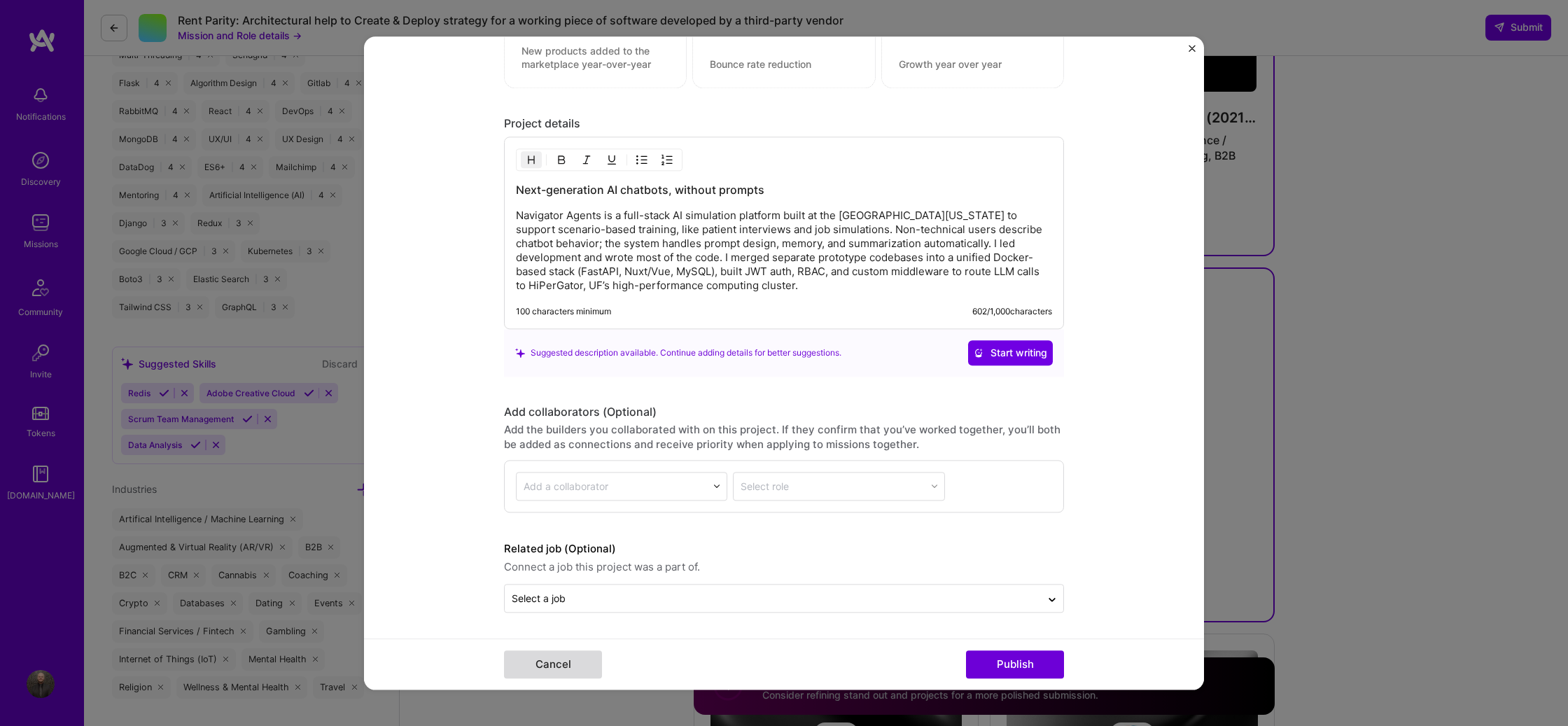
click at [546, 665] on button "Cancel" at bounding box center [553, 663] width 98 height 28
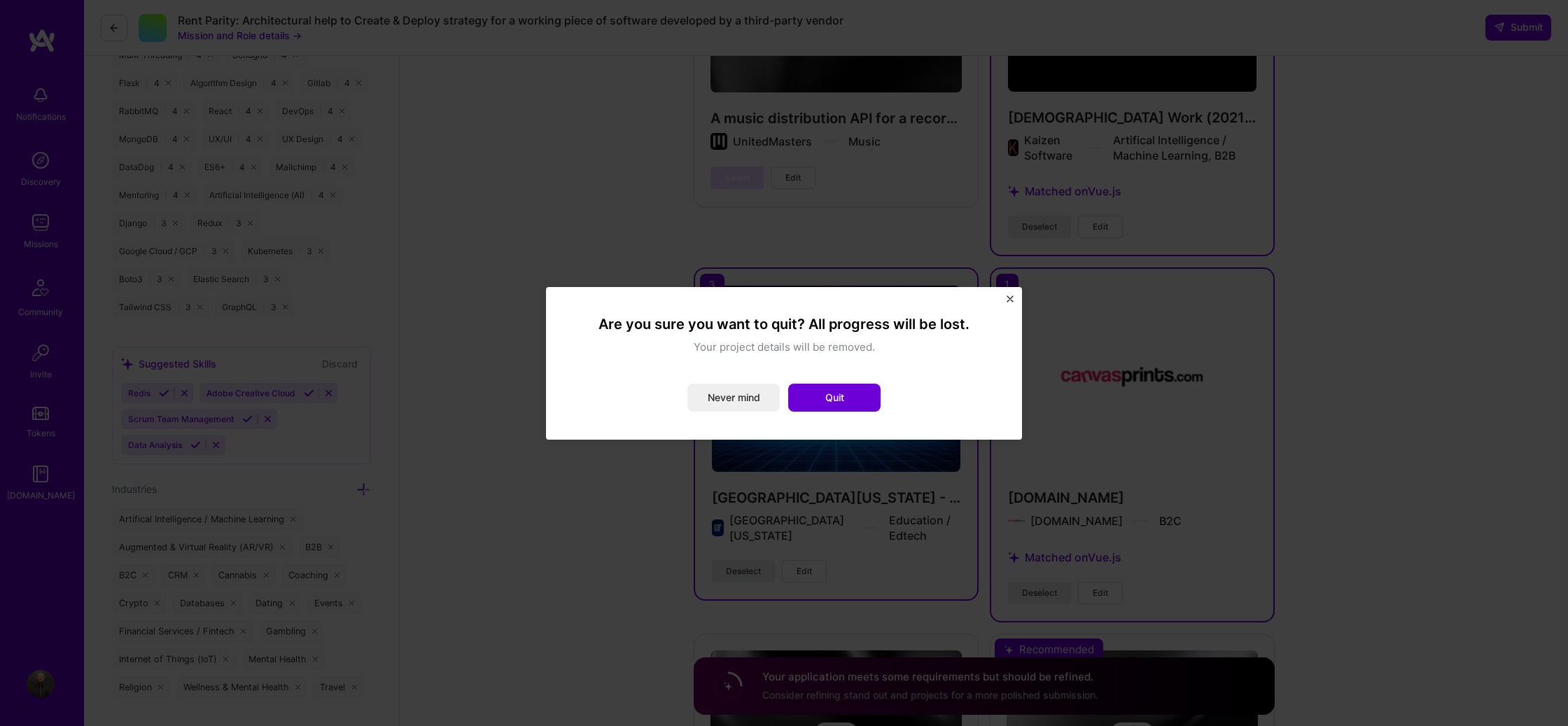
click at [817, 399] on button "Quit" at bounding box center [834, 397] width 92 height 28
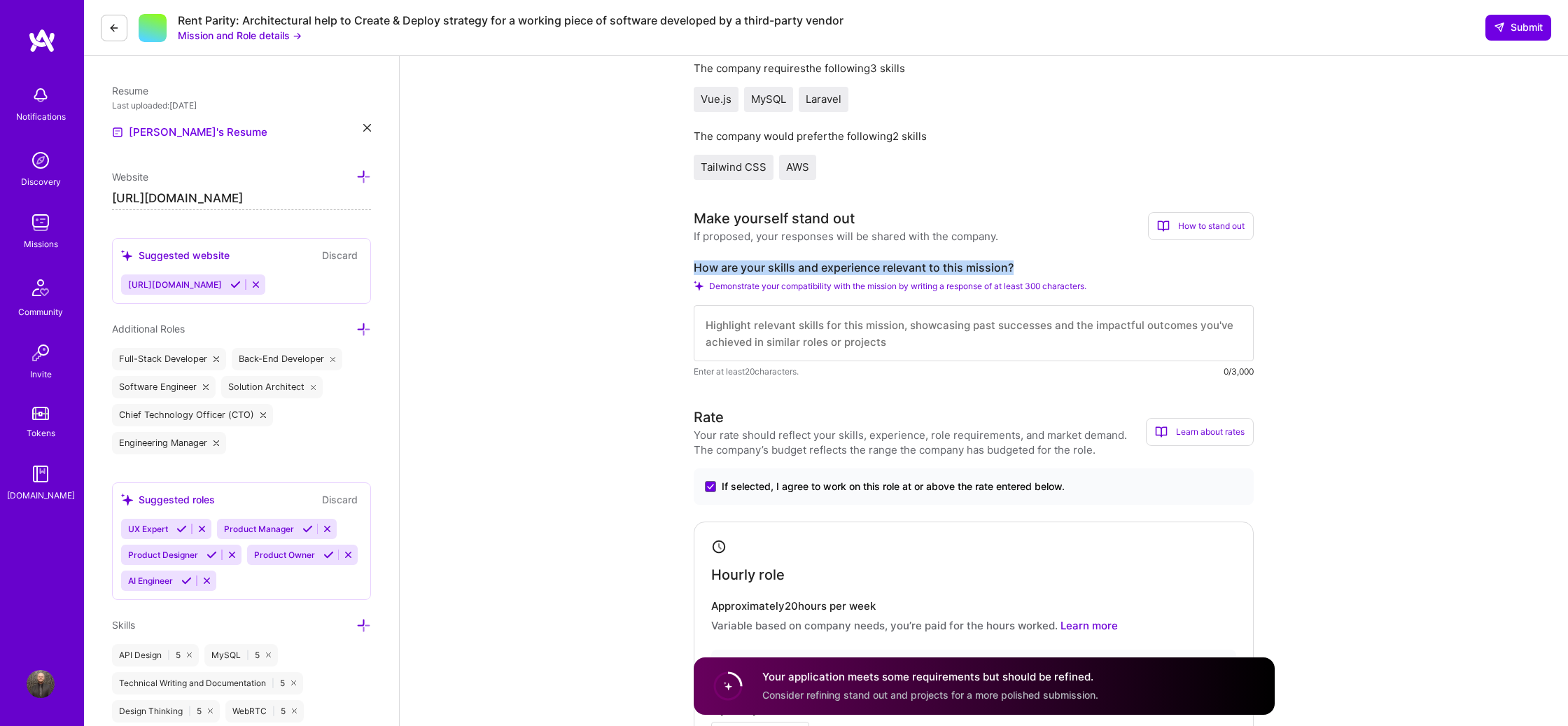
scroll to position [362, 0]
click at [916, 330] on textarea at bounding box center [973, 332] width 560 height 56
paste textarea "L ipsu dolor sit amet 96 conse adipisc elitseddo eiusmodt incidi utla, etdolo m…"
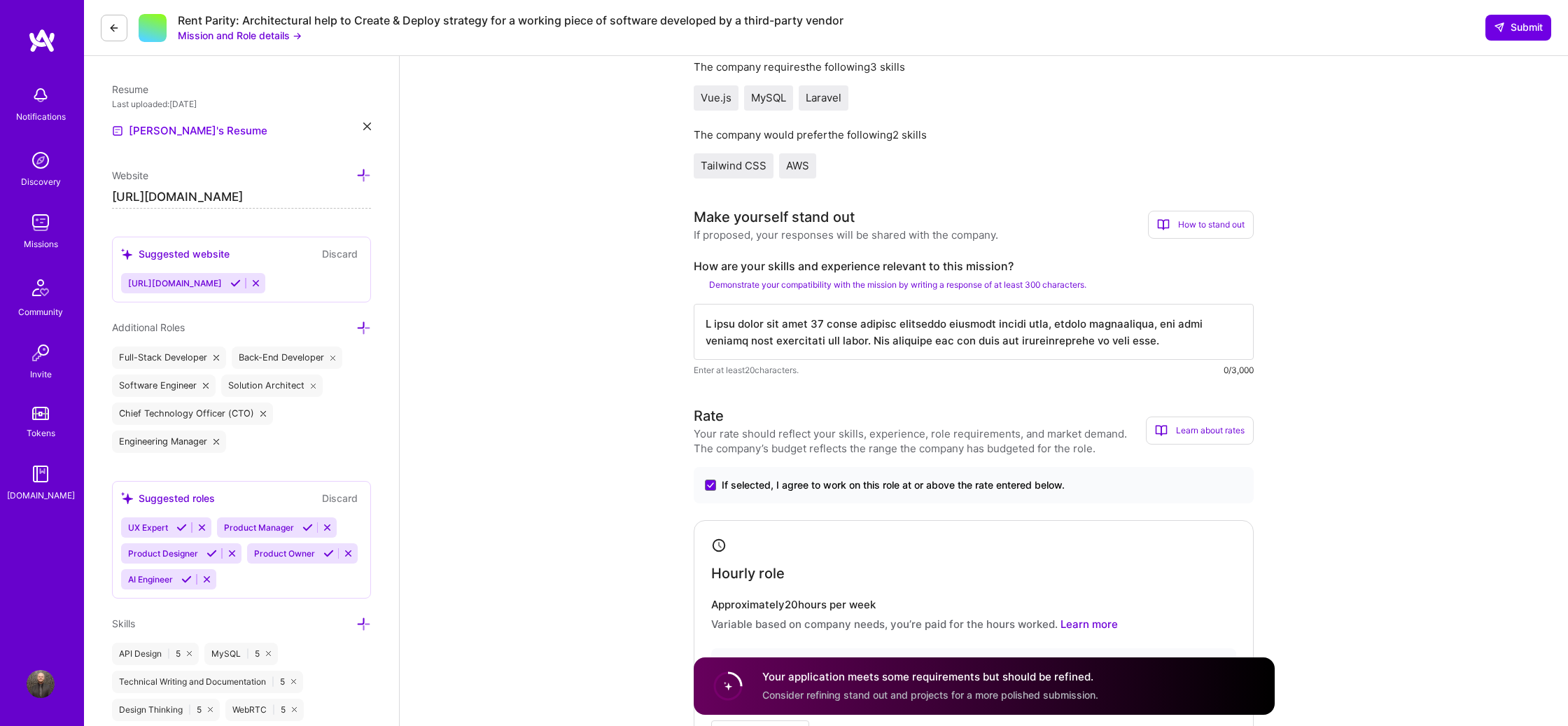
scroll to position [530, 0]
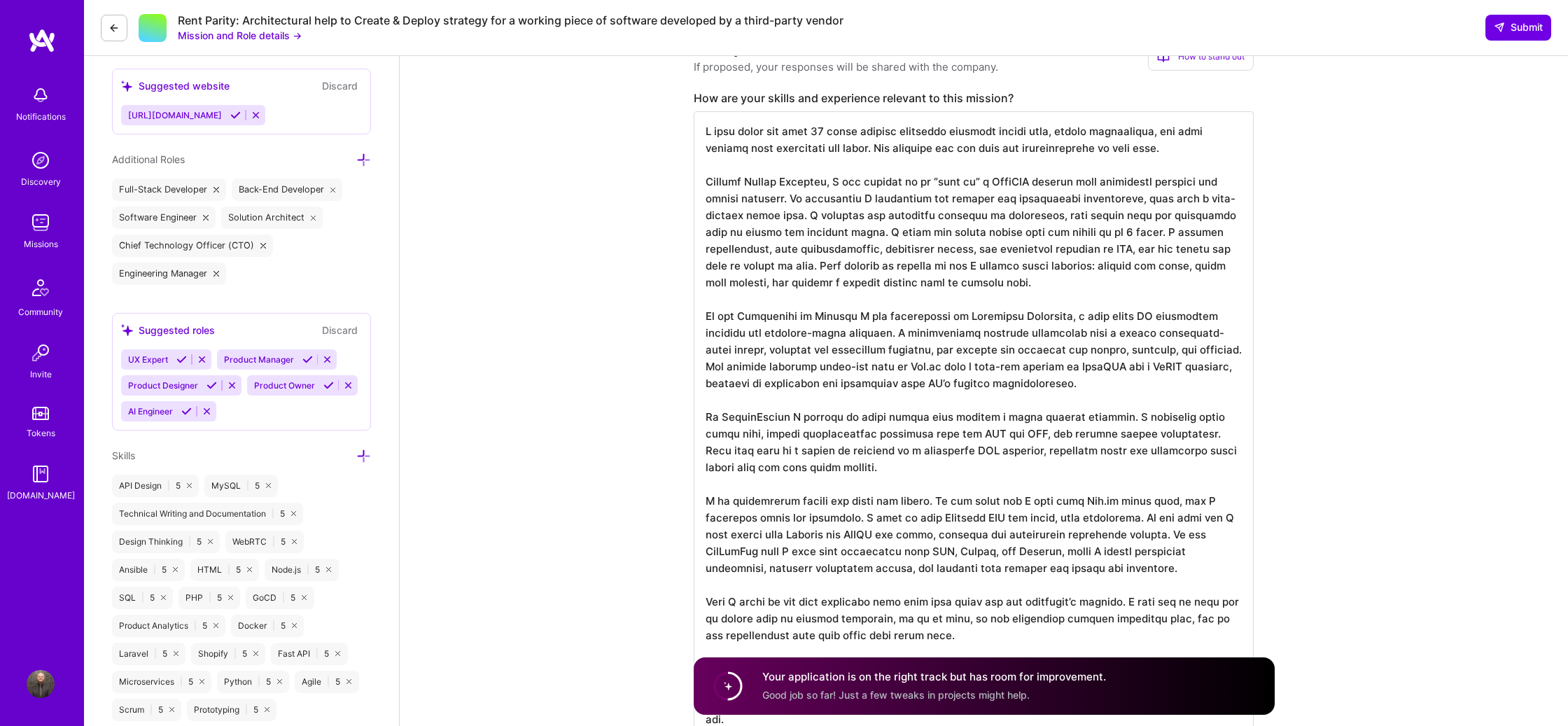
drag, startPoint x: 867, startPoint y: 186, endPoint x: 869, endPoint y: 159, distance: 27.1
click at [867, 186] on textarea at bounding box center [973, 425] width 560 height 627
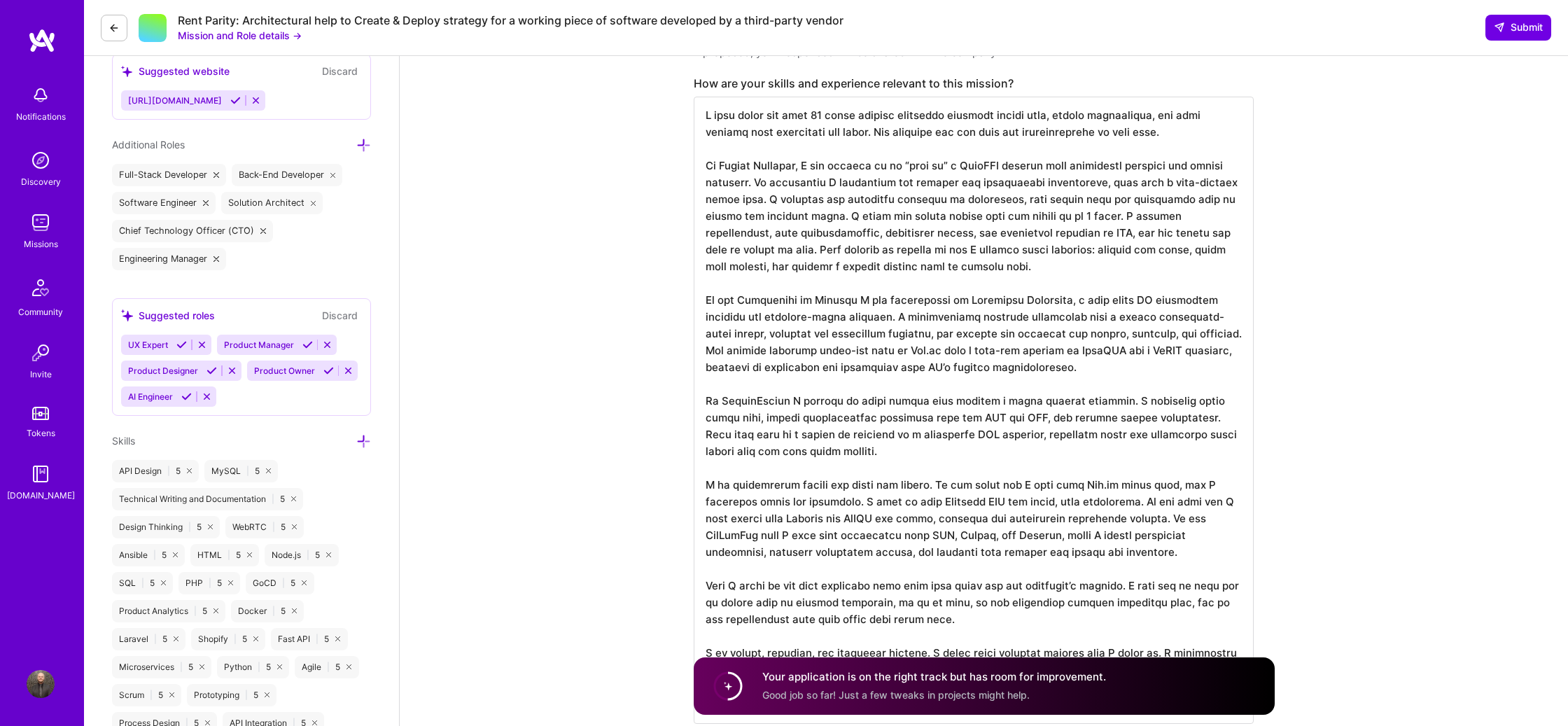
scroll to position [559, 0]
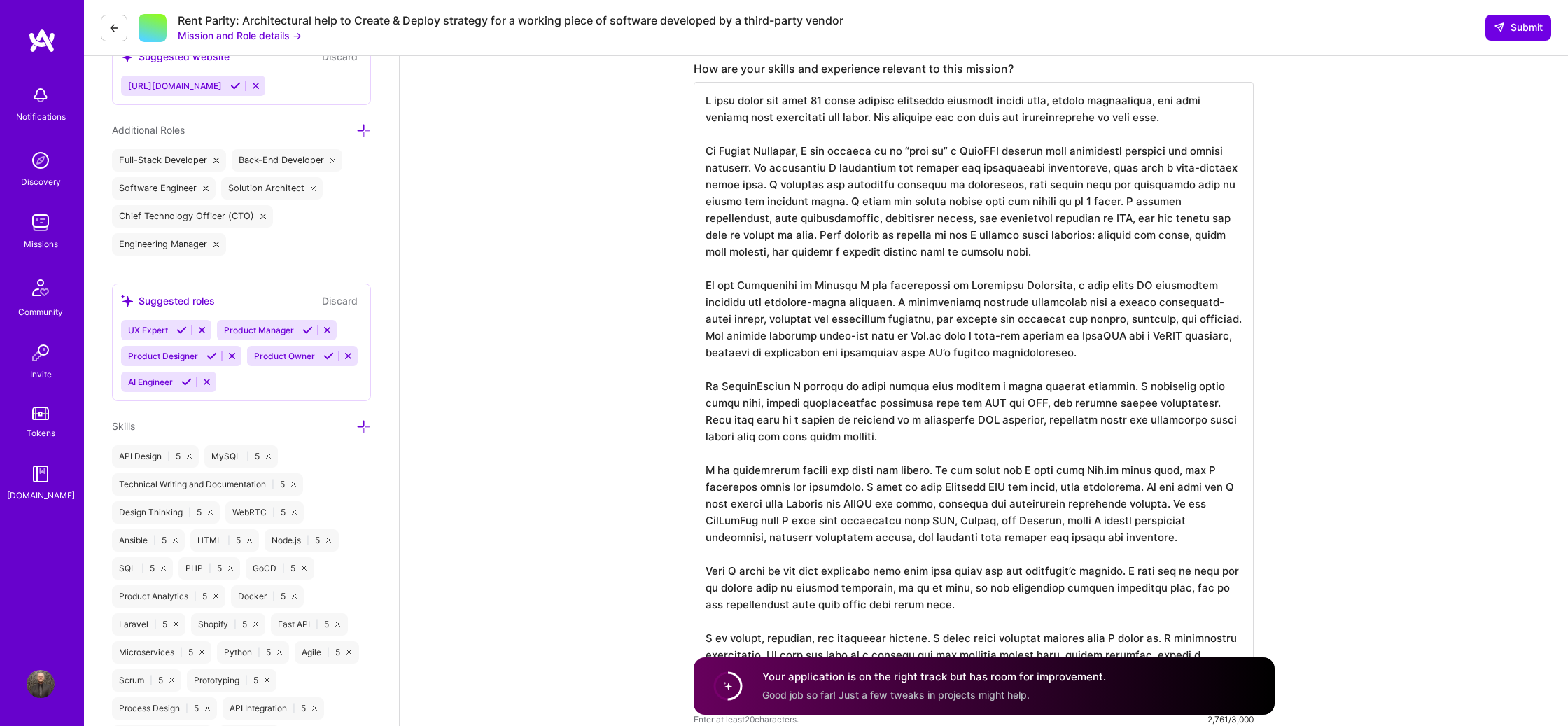
click at [830, 305] on textarea at bounding box center [973, 395] width 560 height 627
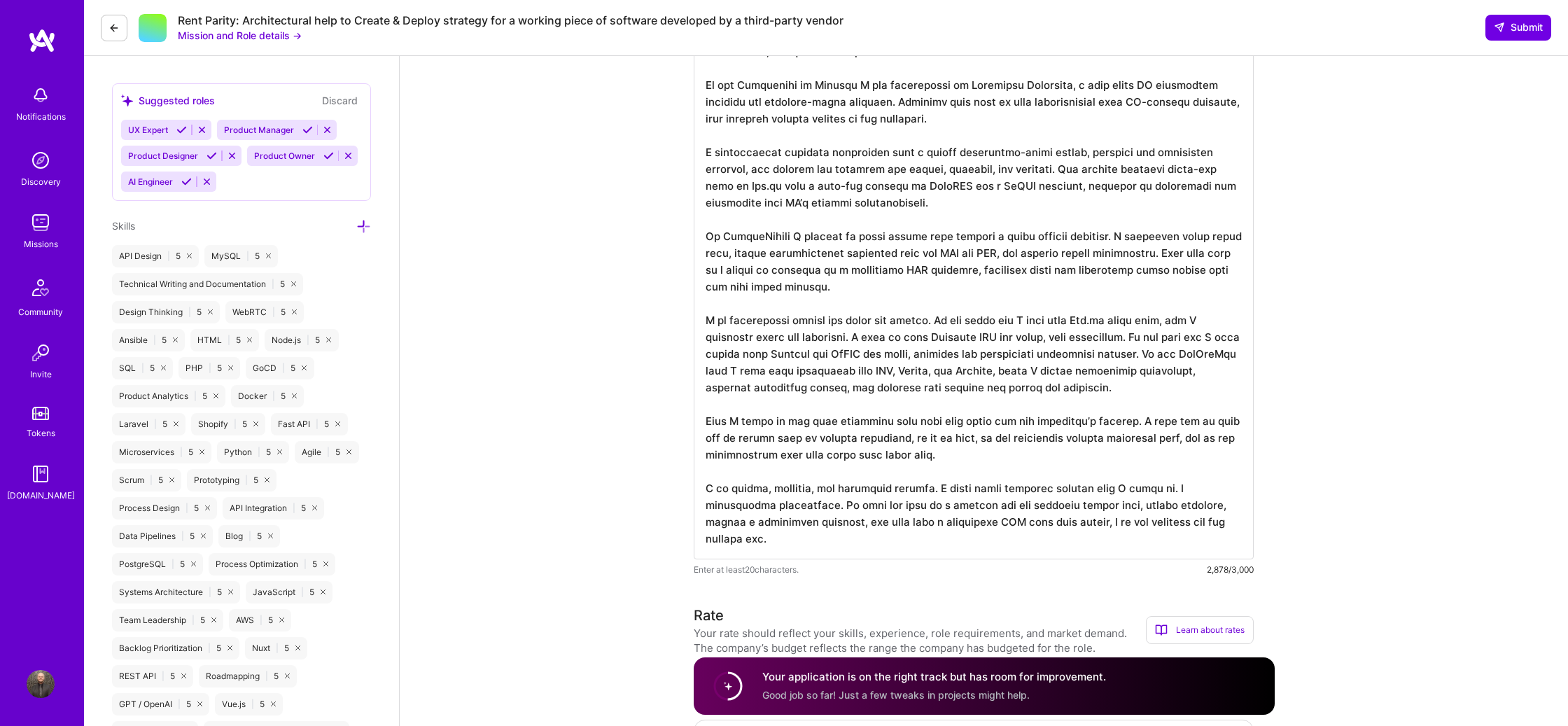
scroll to position [770, 0]
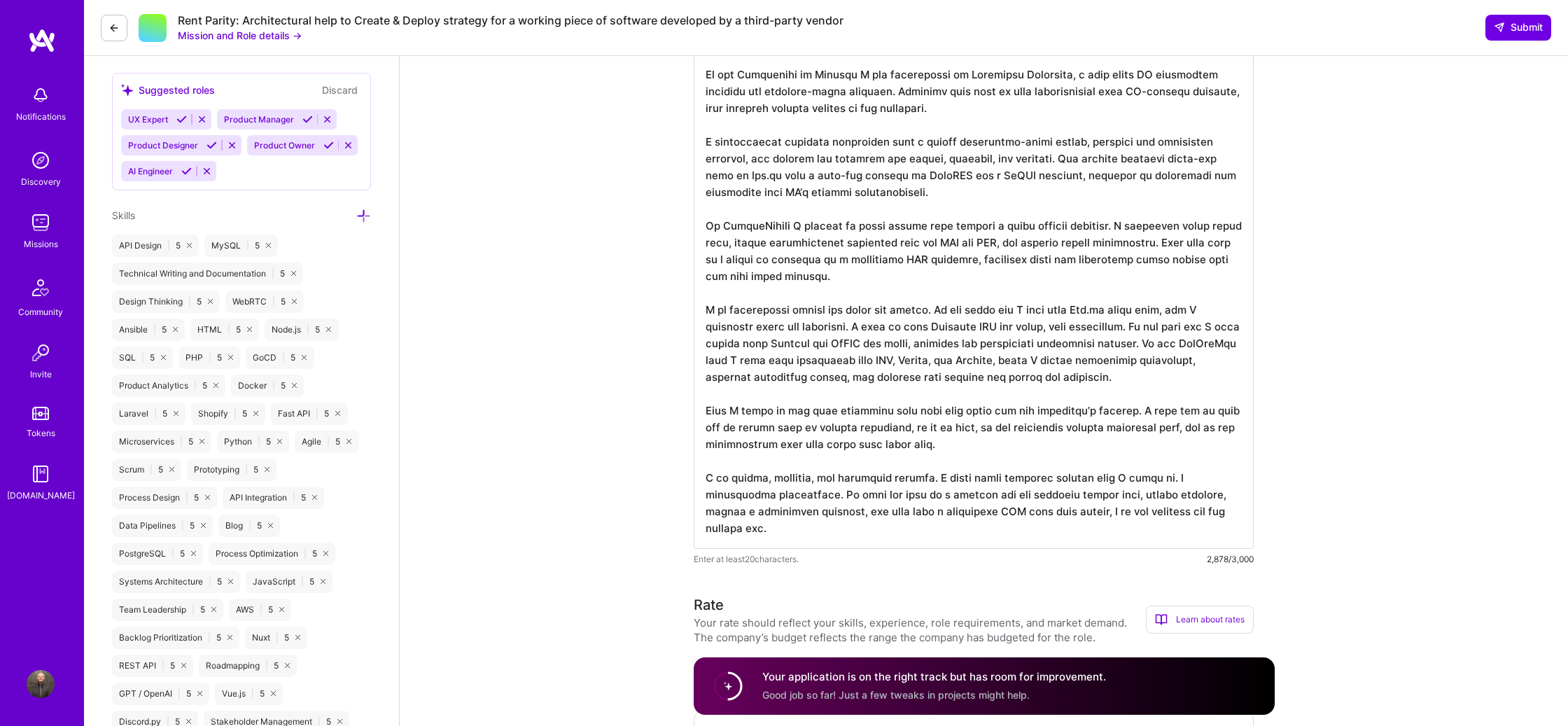
drag, startPoint x: 926, startPoint y: 310, endPoint x: 934, endPoint y: 272, distance: 38.8
click at [927, 308] on textarea at bounding box center [973, 210] width 560 height 678
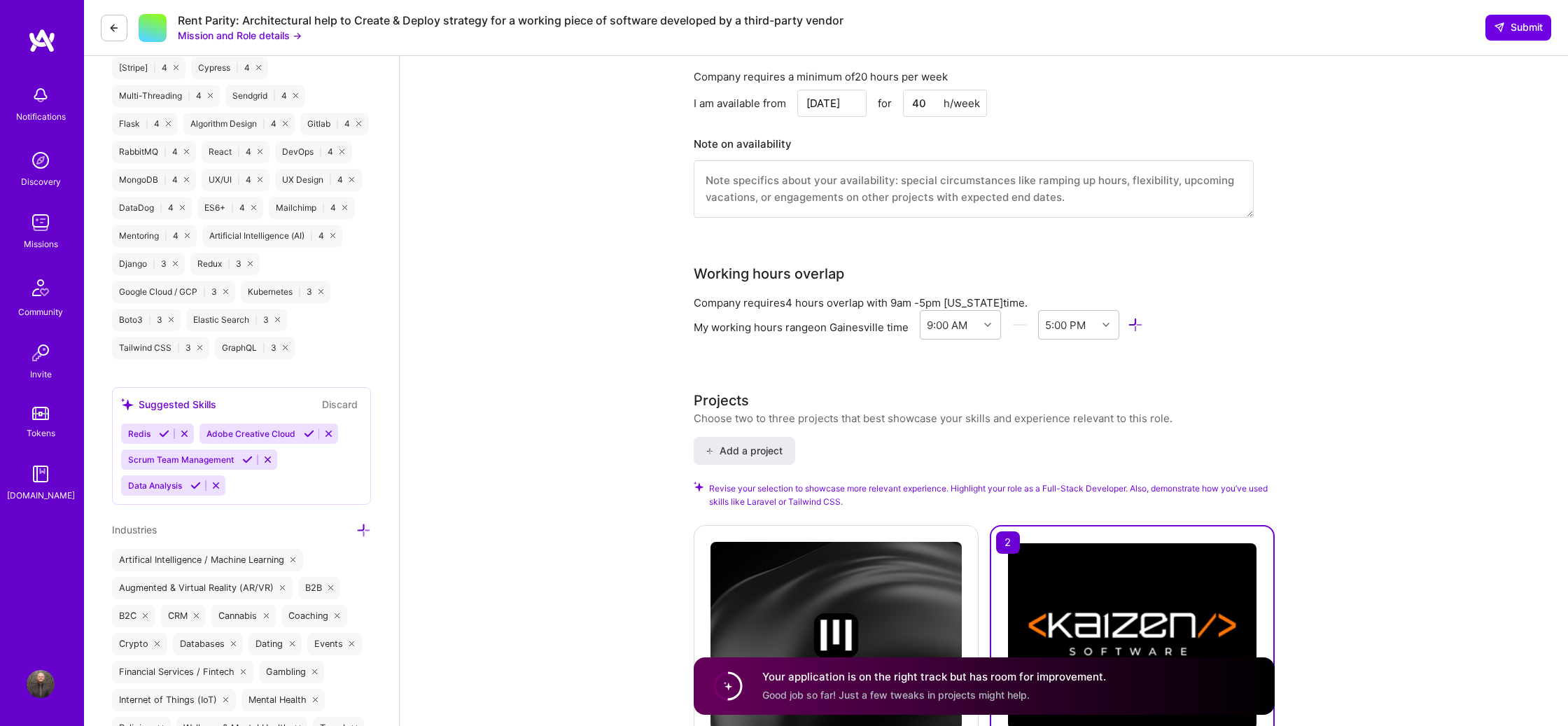
scroll to position [1730, 0]
type textarea "L ipsu dolor sit amet 96 conse adipisc elitseddo eiusmodt incidi utla, etdolo m…"
click at [924, 192] on textarea at bounding box center [973, 190] width 560 height 58
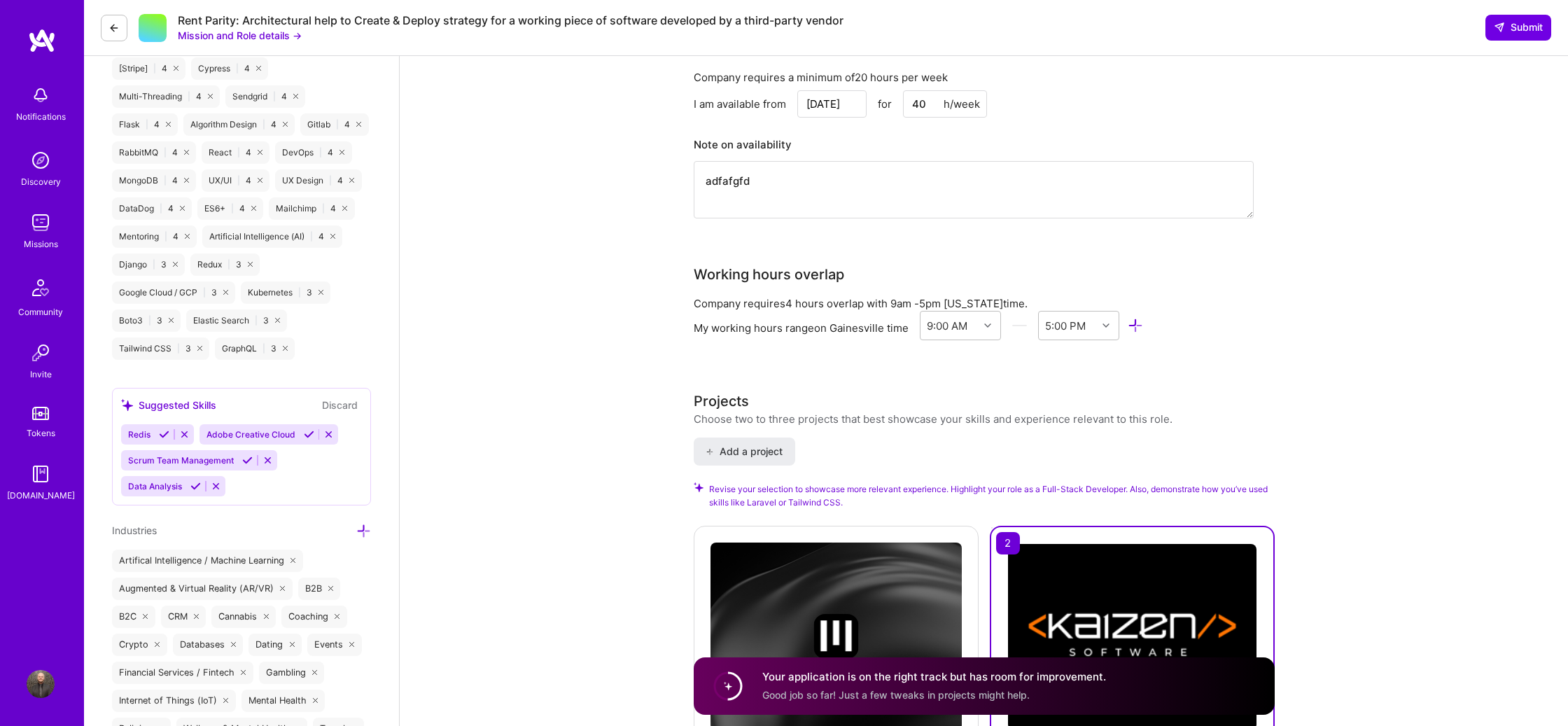
type textarea "adfafgfdg"
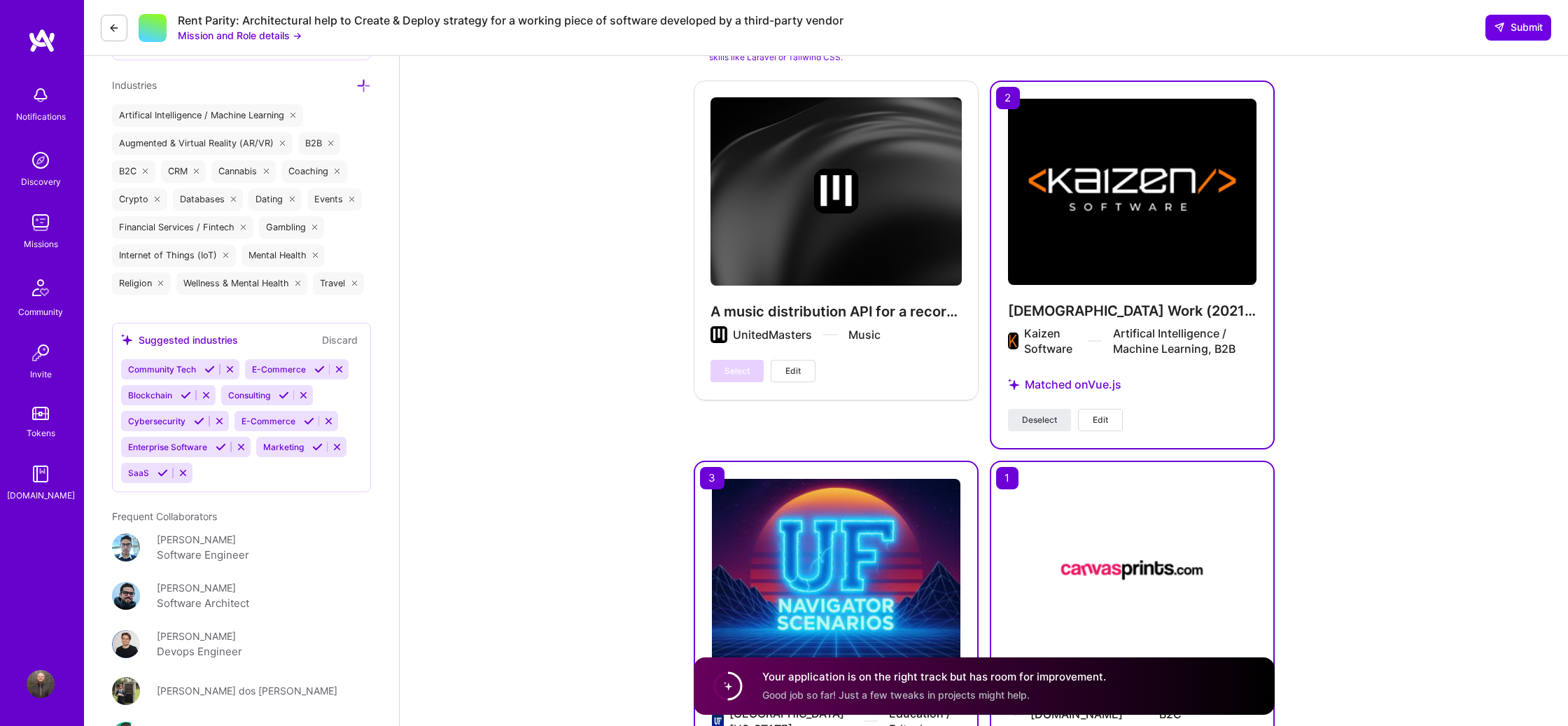
scroll to position [2178, 0]
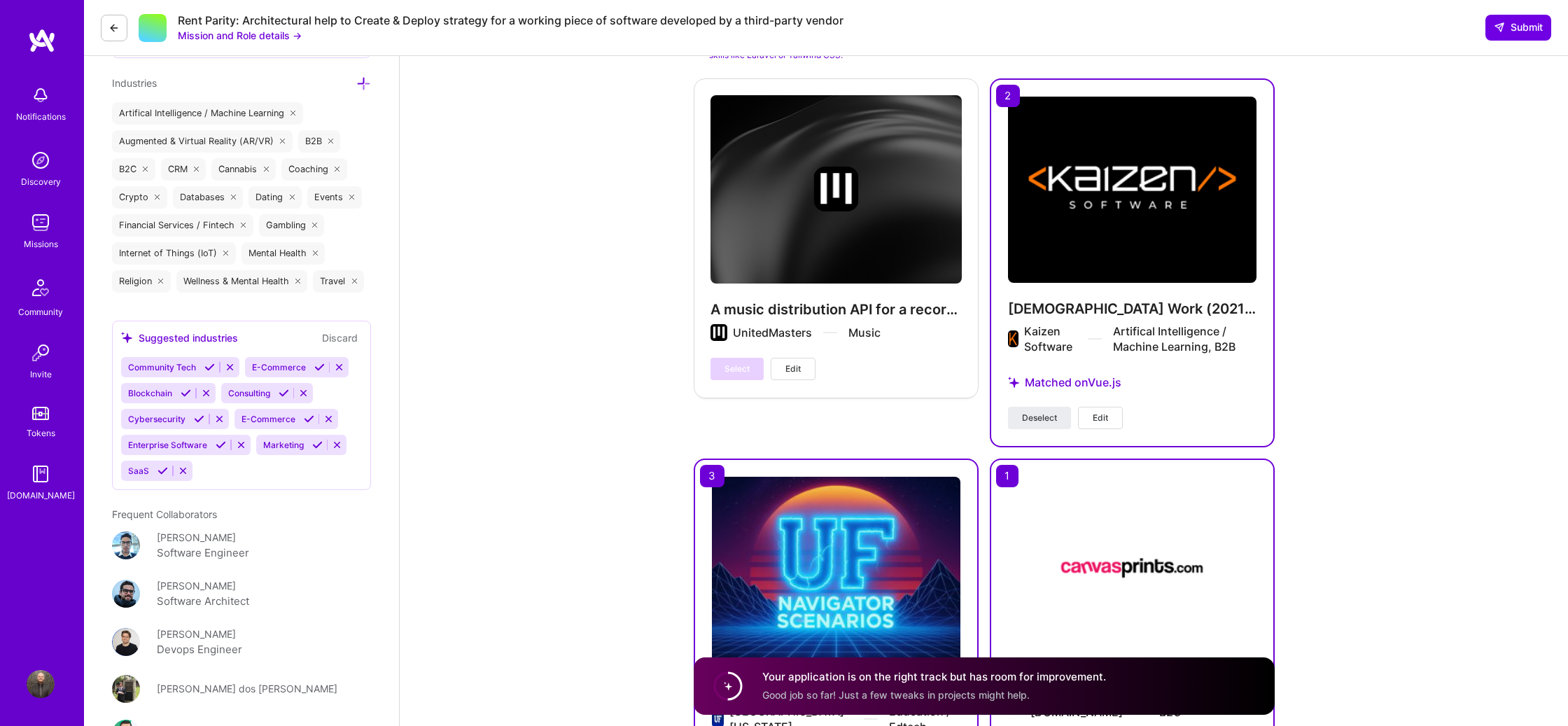
click at [1105, 413] on span "Edit" at bounding box center [1101, 418] width 16 height 13
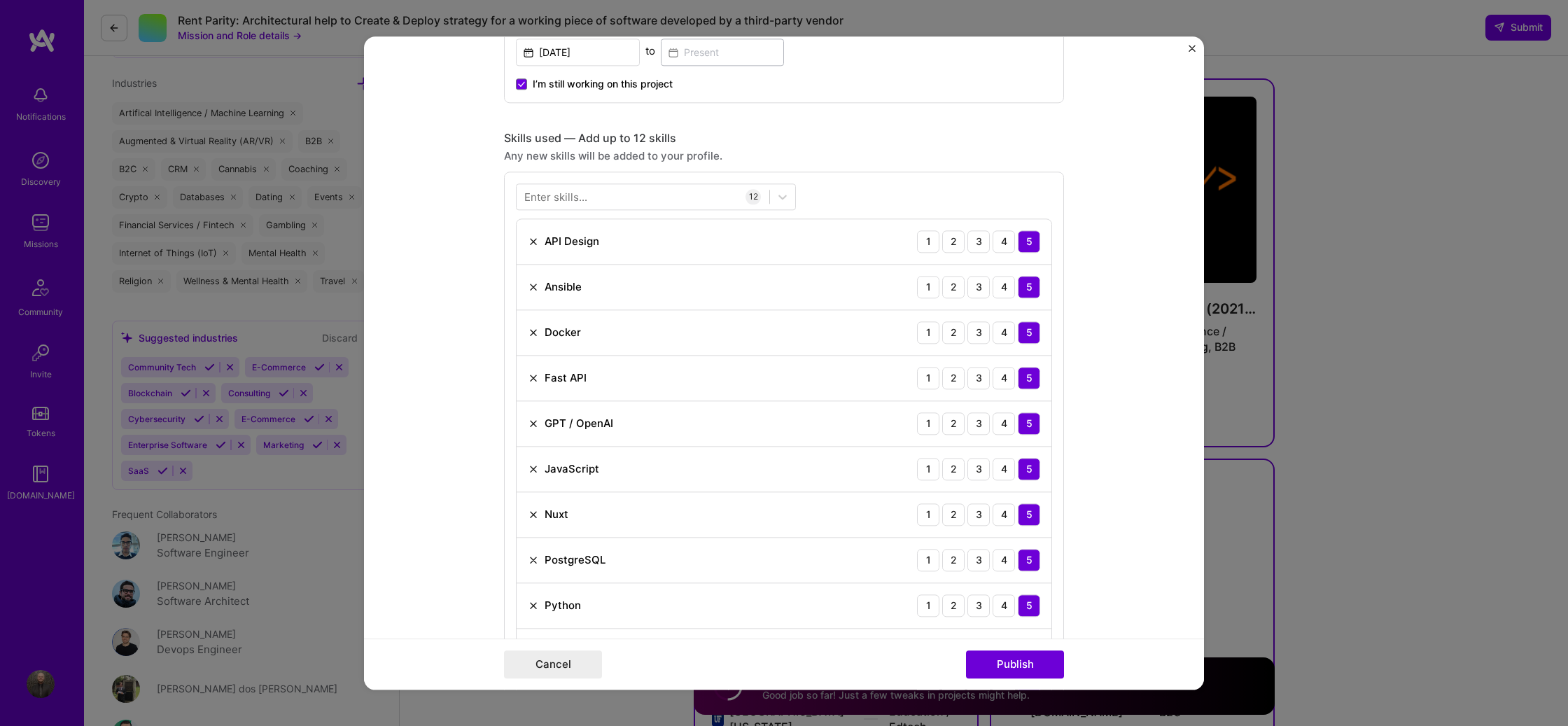
scroll to position [881, 0]
click at [634, 192] on div at bounding box center [643, 193] width 253 height 23
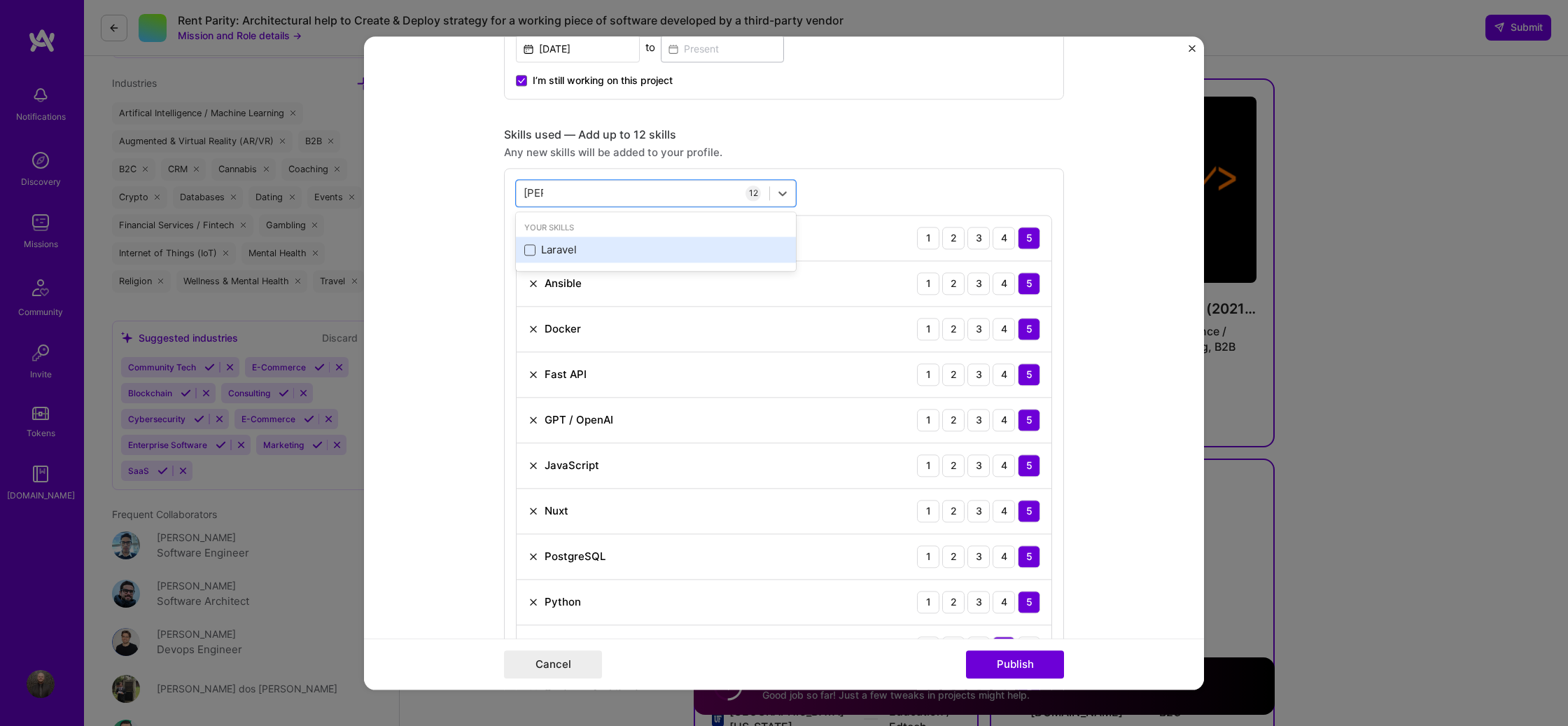
click at [527, 251] on span at bounding box center [530, 250] width 11 height 11
click at [0, 0] on input "checkbox" at bounding box center [0, 0] width 0 height 0
type input "[PERSON_NAME]"
click at [1123, 284] on form "Project title [DEMOGRAPHIC_DATA] Work (2021 - Present) Company Kaizen Software …" at bounding box center [784, 362] width 840 height 653
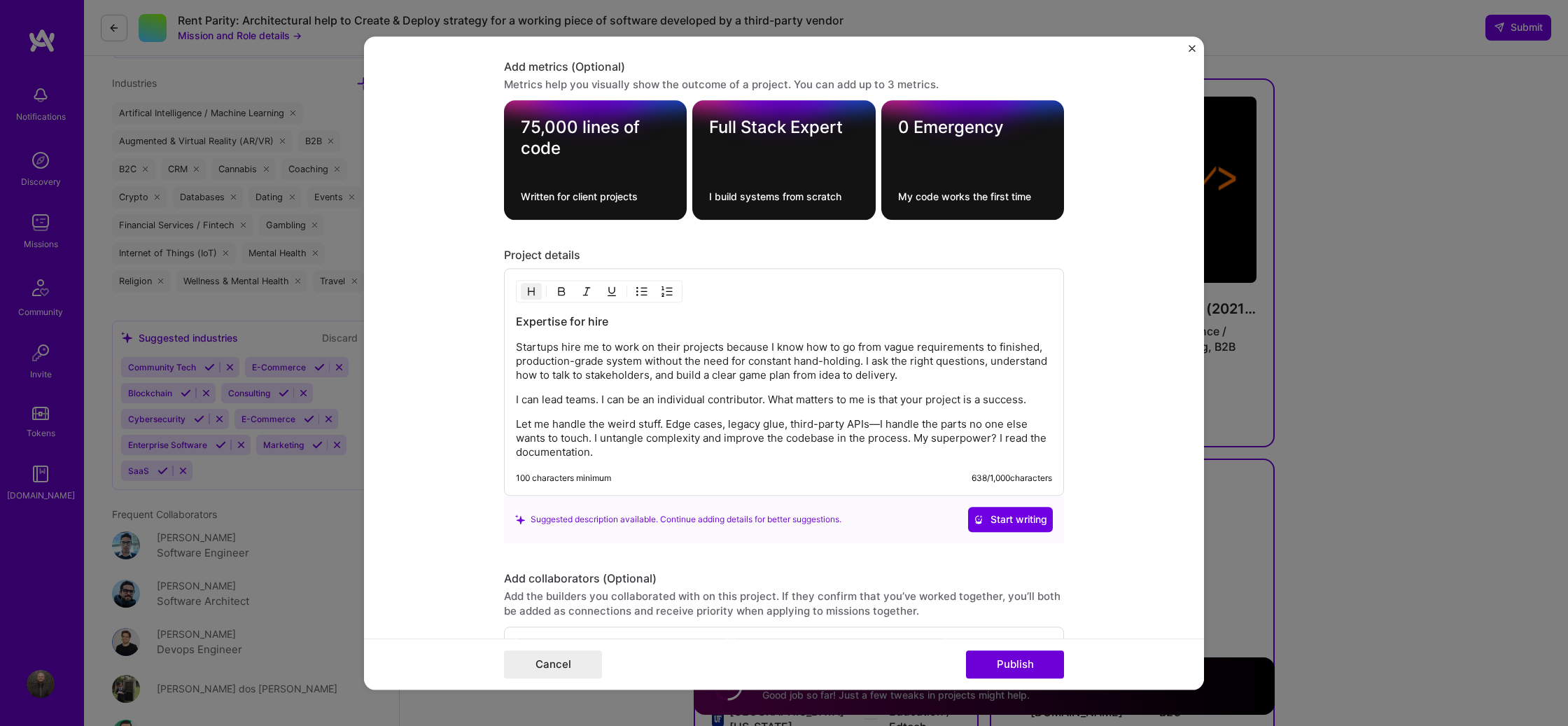
scroll to position [1884, 0]
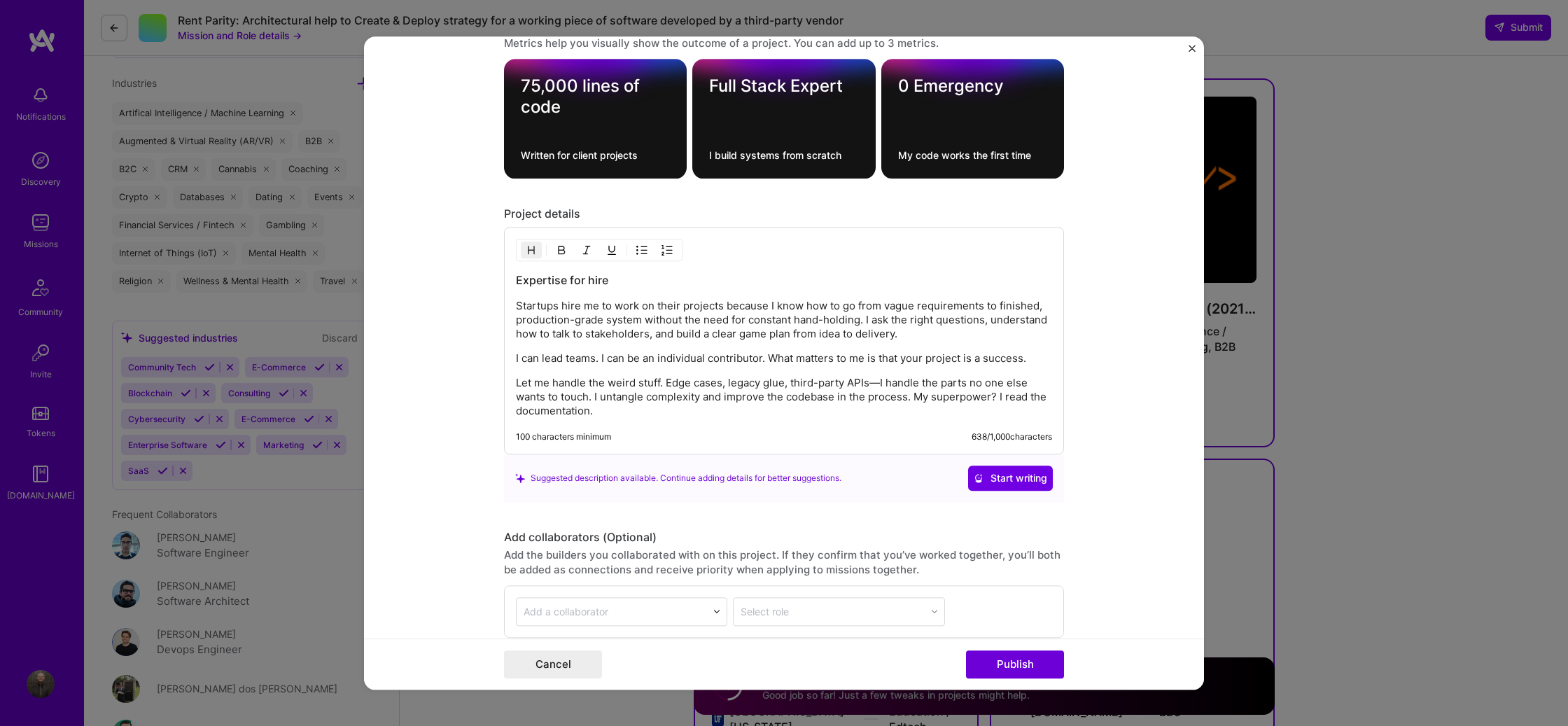
click at [828, 418] on p "Let me handle the weird stuff. Edge cases, legacy glue, third-party APIs—I hand…" at bounding box center [784, 396] width 536 height 42
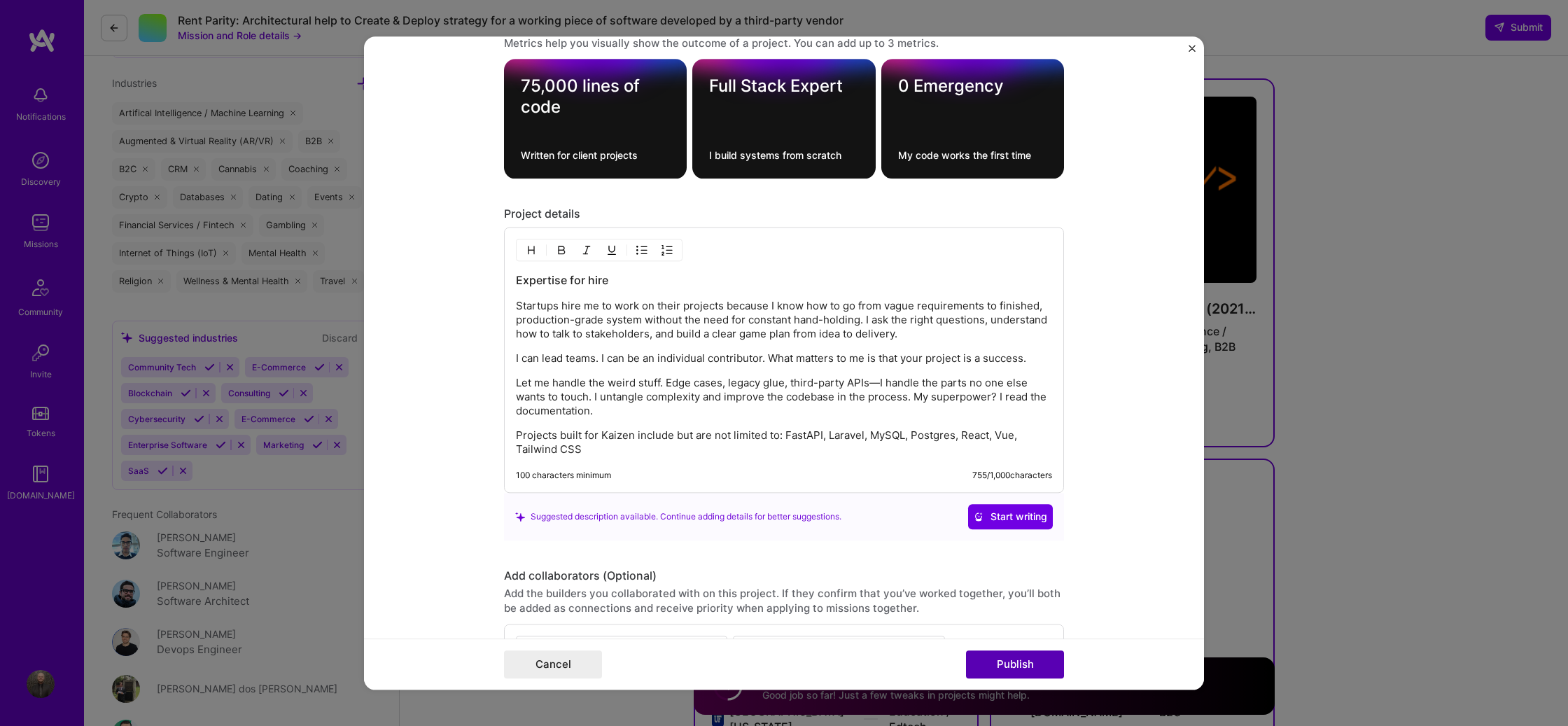
click at [1036, 660] on button "Publish" at bounding box center [1015, 663] width 98 height 28
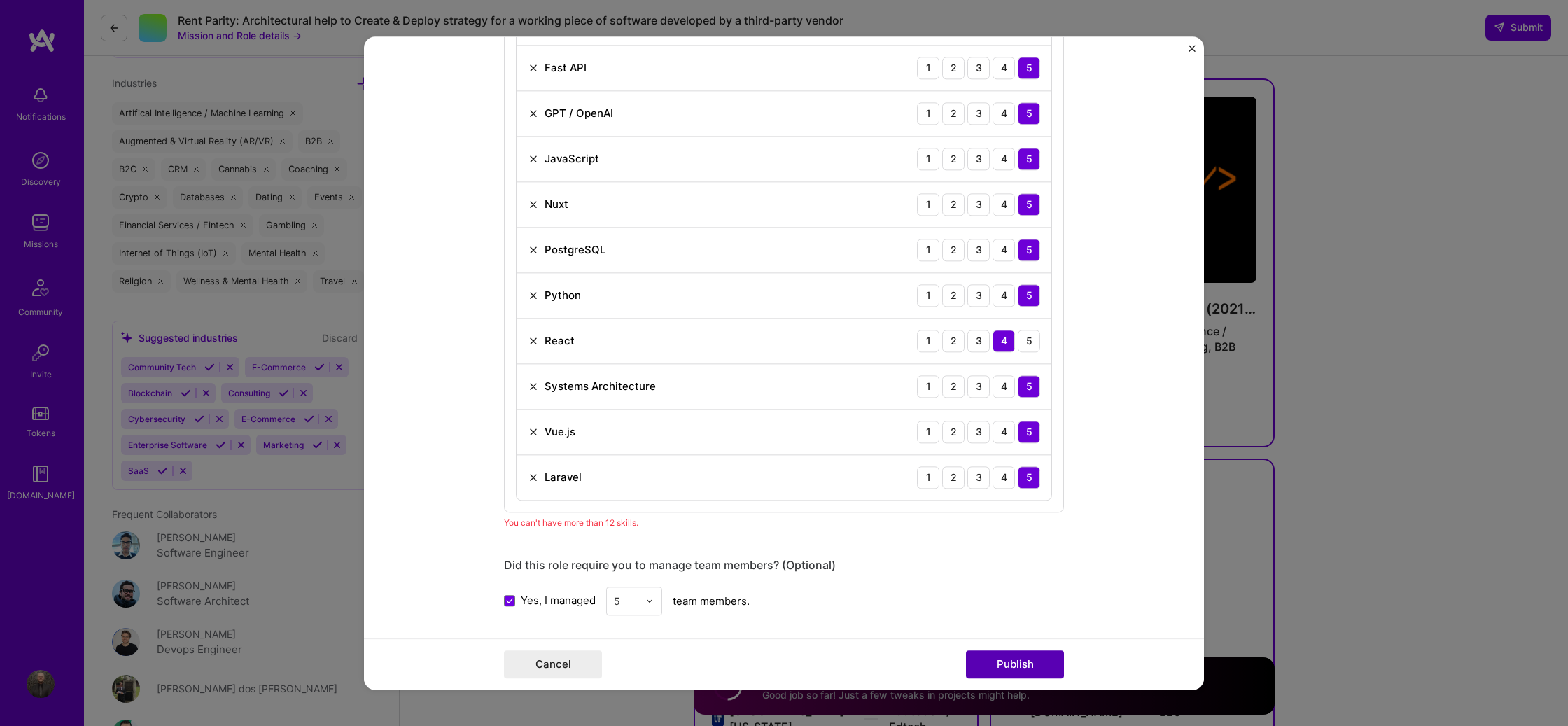
scroll to position [972, 0]
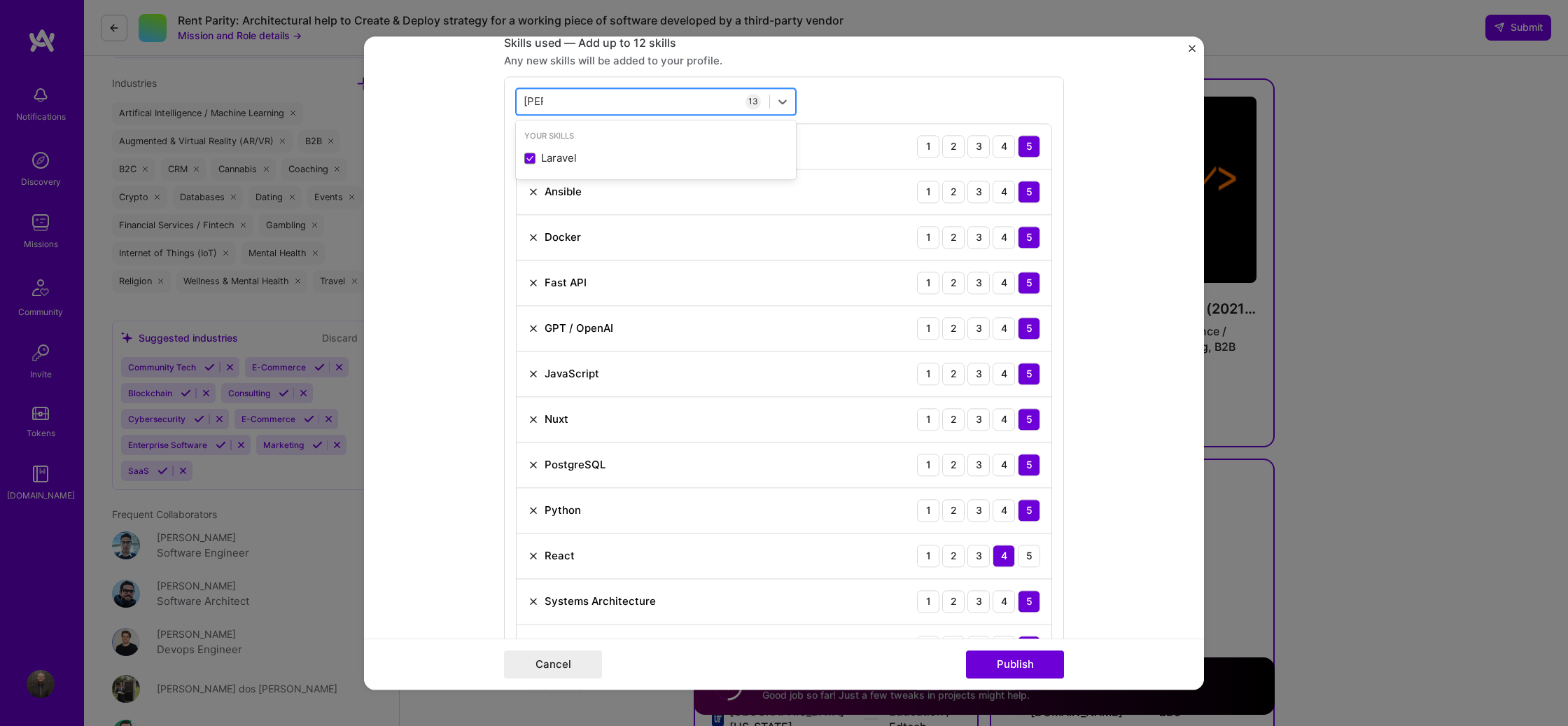
click at [684, 103] on div "[PERSON_NAME]" at bounding box center [643, 101] width 253 height 23
click at [902, 54] on div "Any new skills will be added to your profile." at bounding box center [784, 60] width 560 height 15
click at [534, 191] on img at bounding box center [534, 192] width 11 height 11
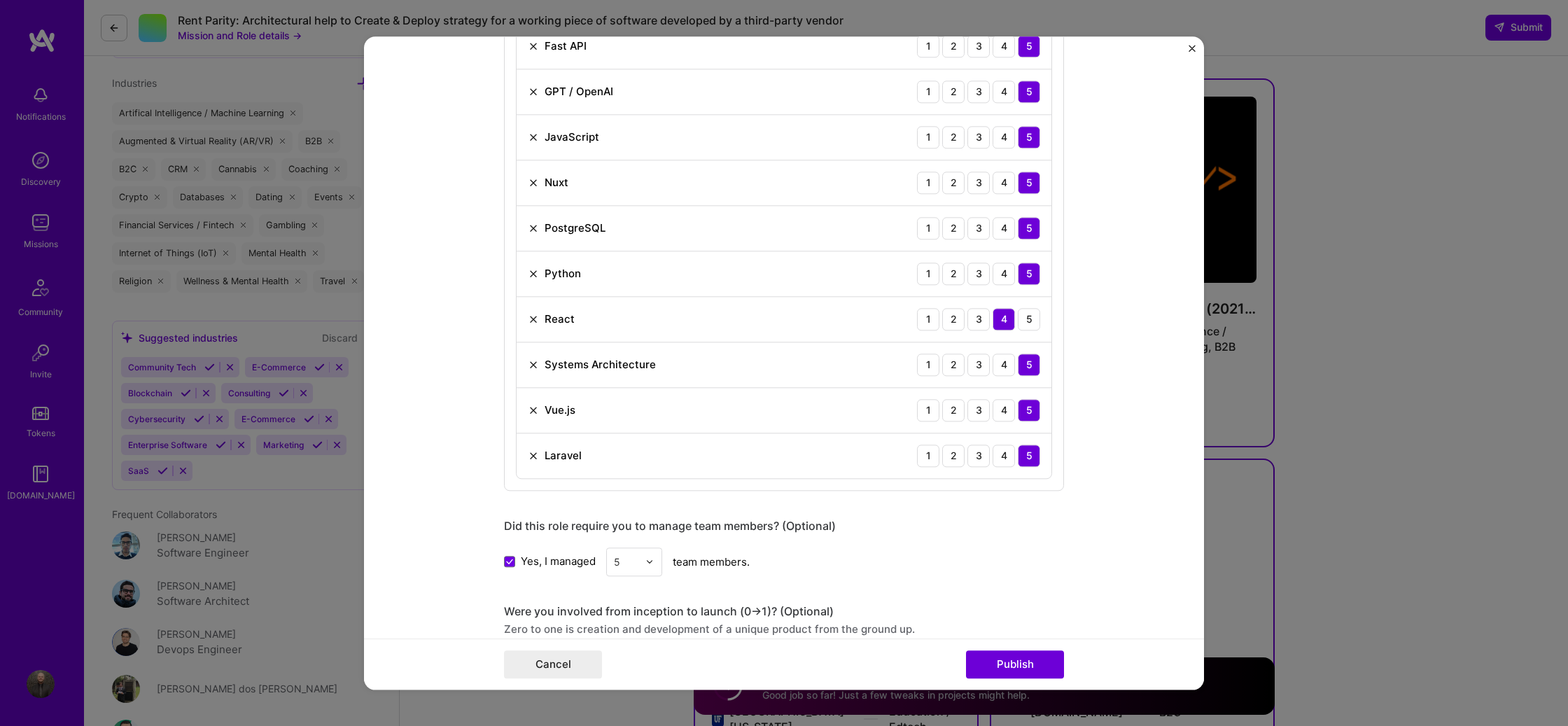
scroll to position [1201, 0]
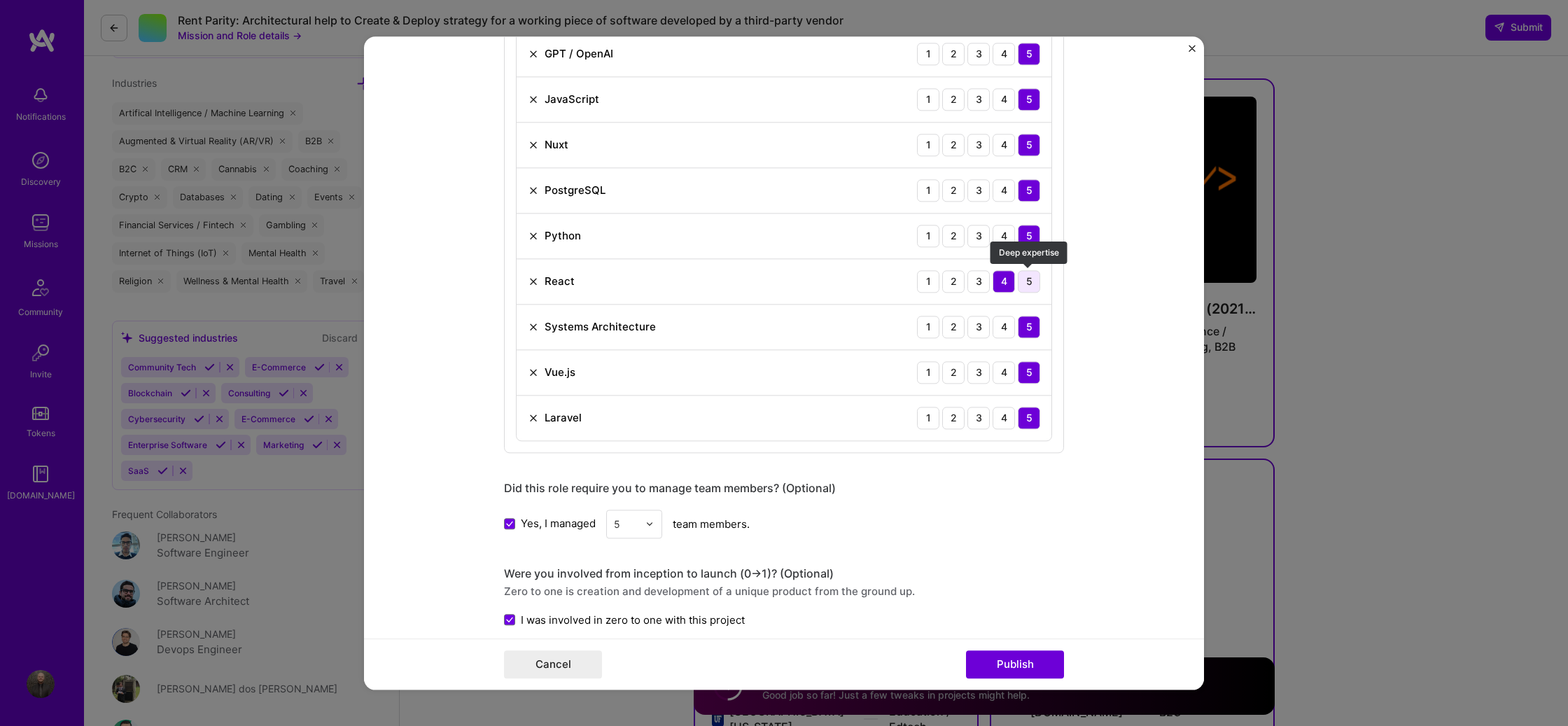
click at [1027, 281] on div "5" at bounding box center [1029, 281] width 23 height 23
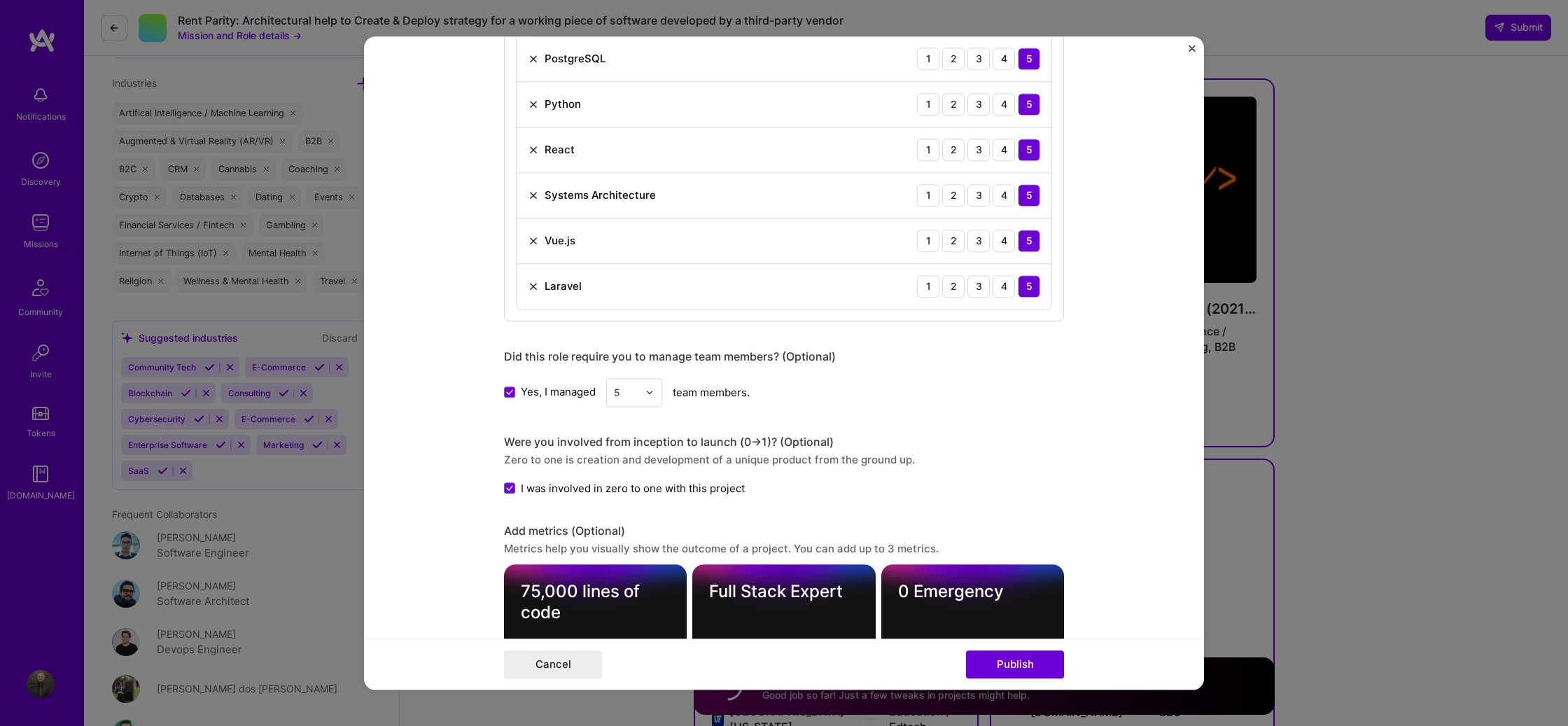
scroll to position [1334, 0]
click at [1002, 242] on div "4" at bounding box center [1004, 240] width 23 height 23
click at [1029, 662] on button "Publish" at bounding box center [1015, 663] width 98 height 28
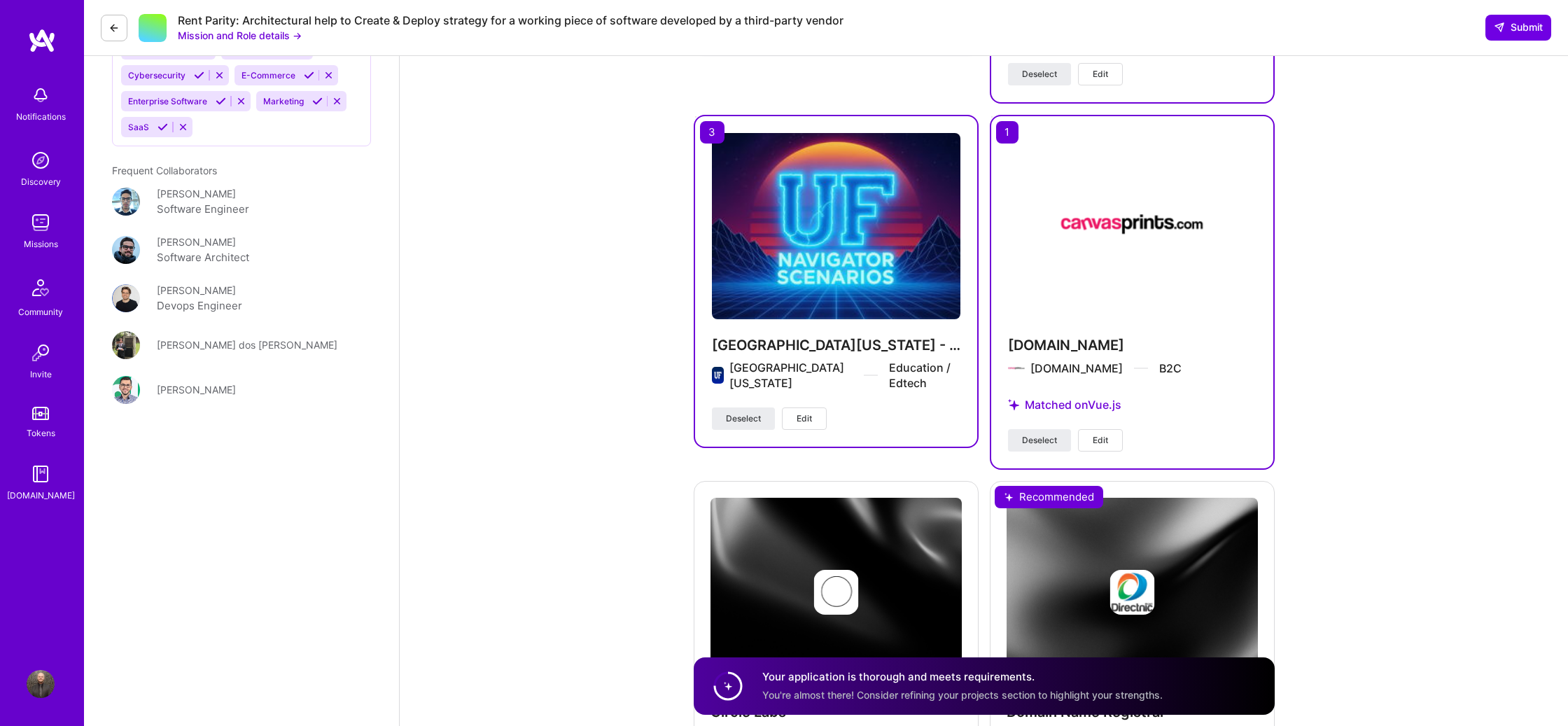
scroll to position [2520, 0]
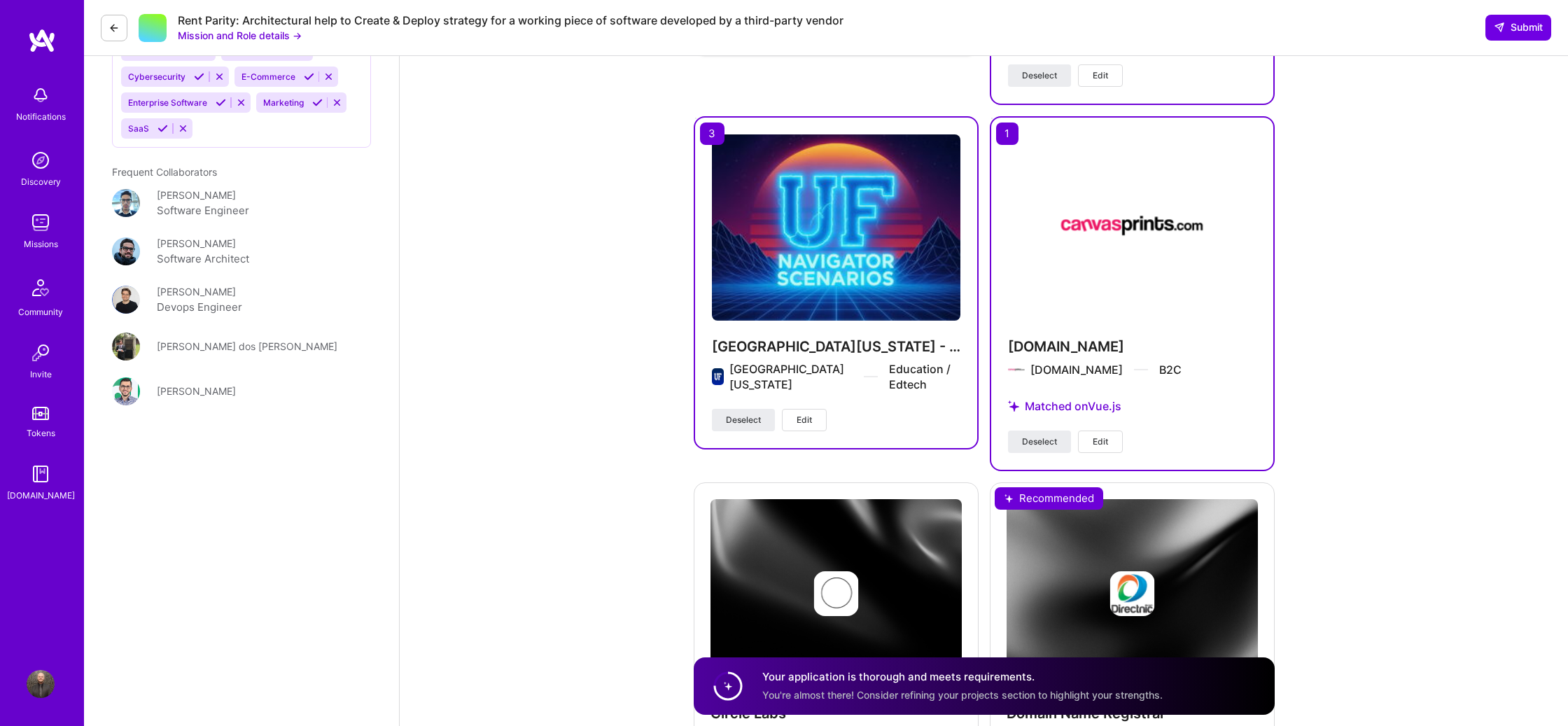
click at [805, 423] on span "Edit" at bounding box center [804, 420] width 16 height 13
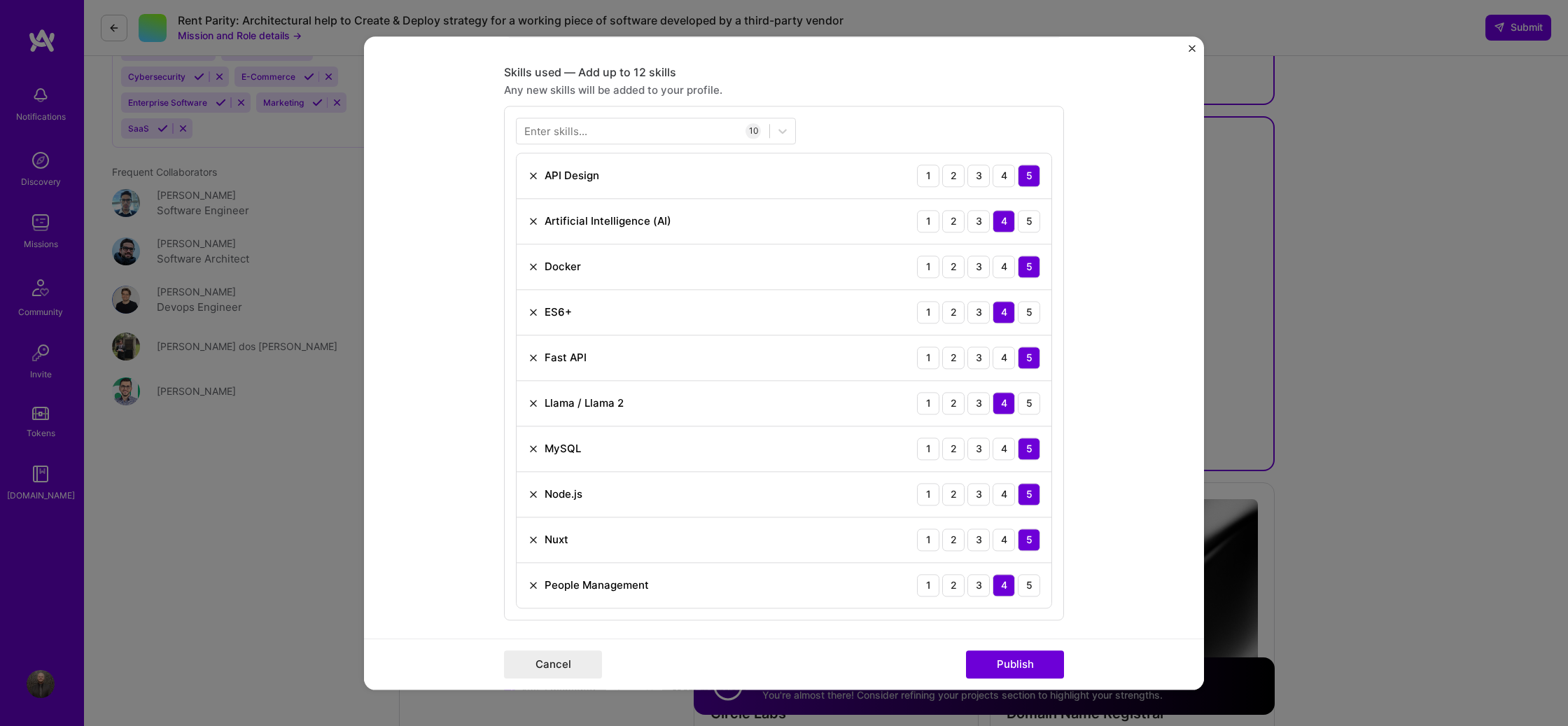
scroll to position [957, 0]
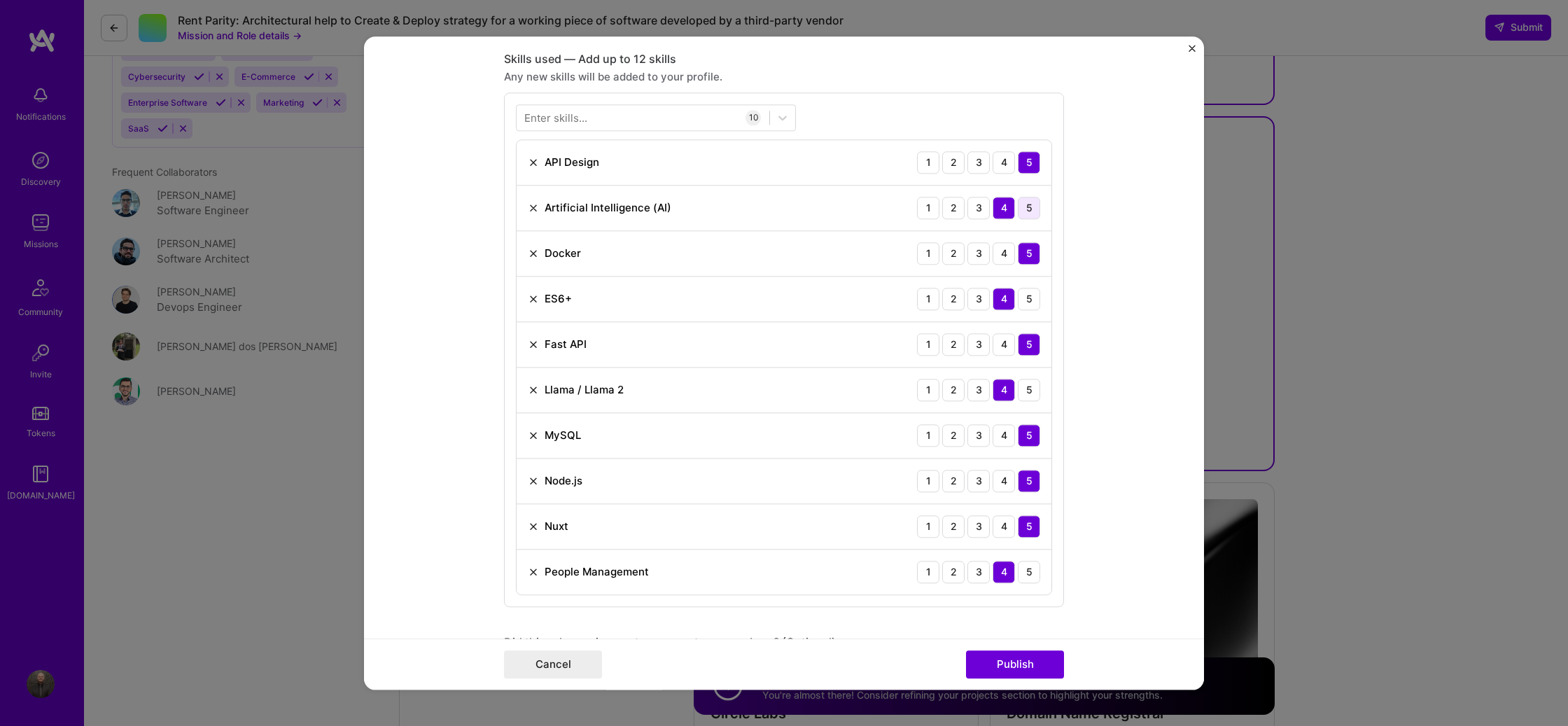
click at [1027, 208] on div "5" at bounding box center [1029, 208] width 23 height 23
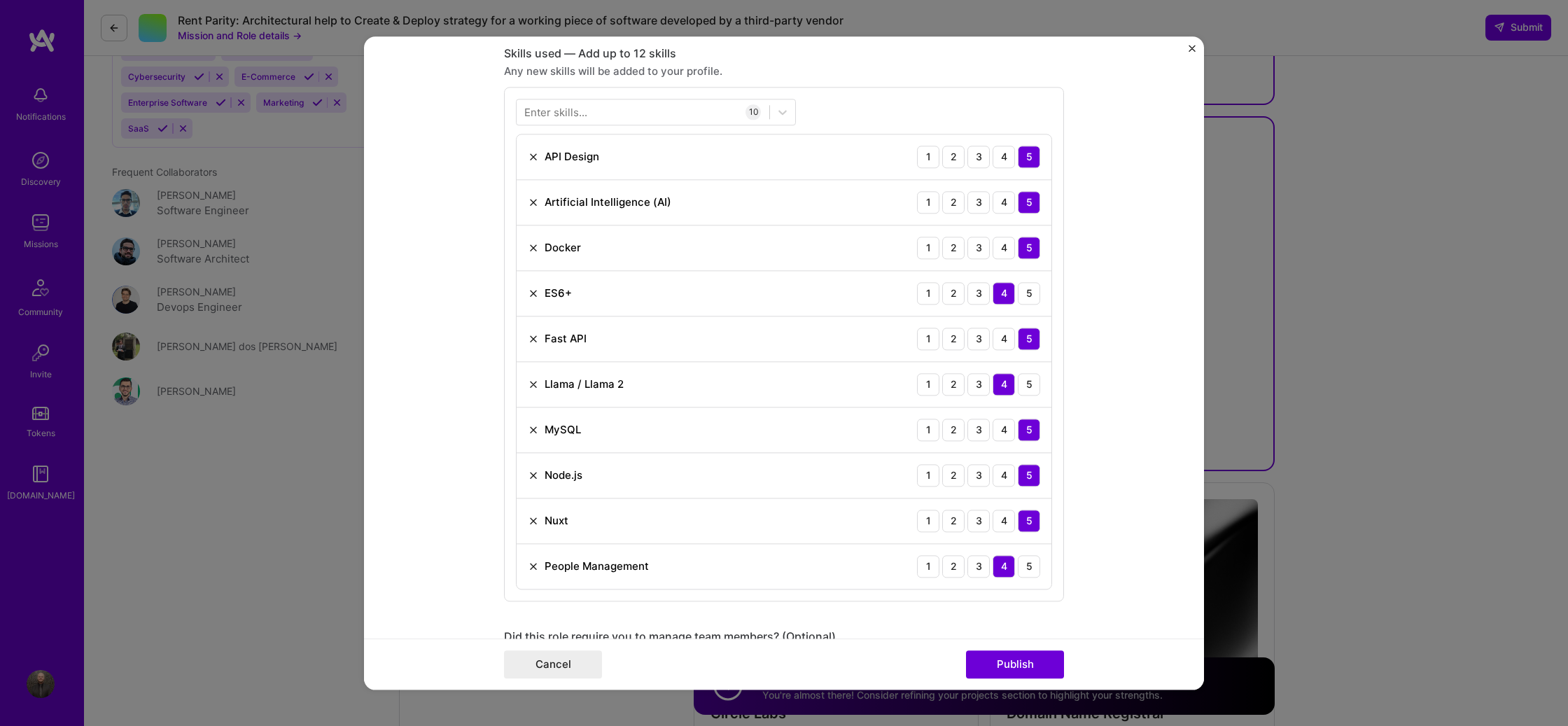
scroll to position [963, 0]
click at [990, 667] on button "Publish" at bounding box center [1015, 663] width 98 height 28
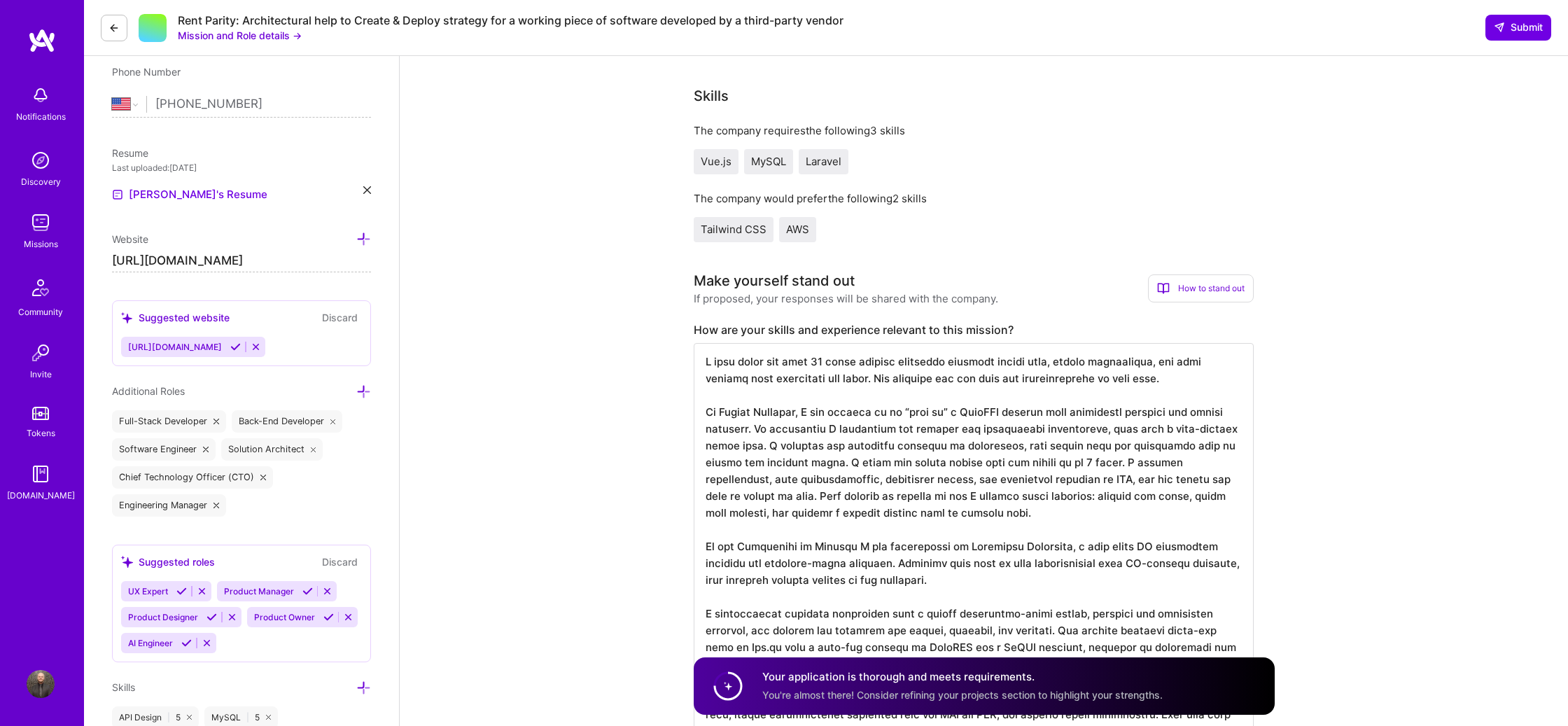
scroll to position [0, 0]
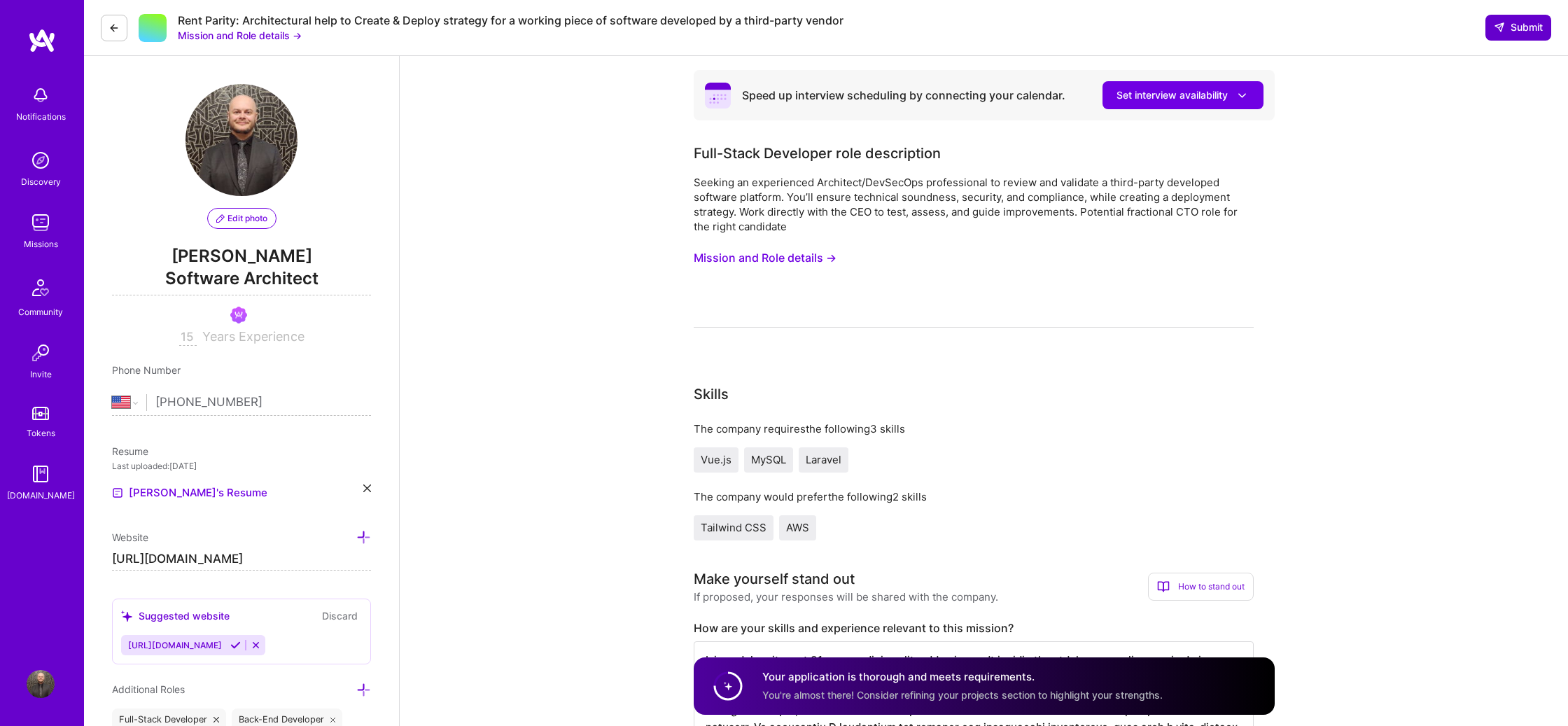
click at [1501, 33] on span "Submit" at bounding box center [1518, 28] width 49 height 14
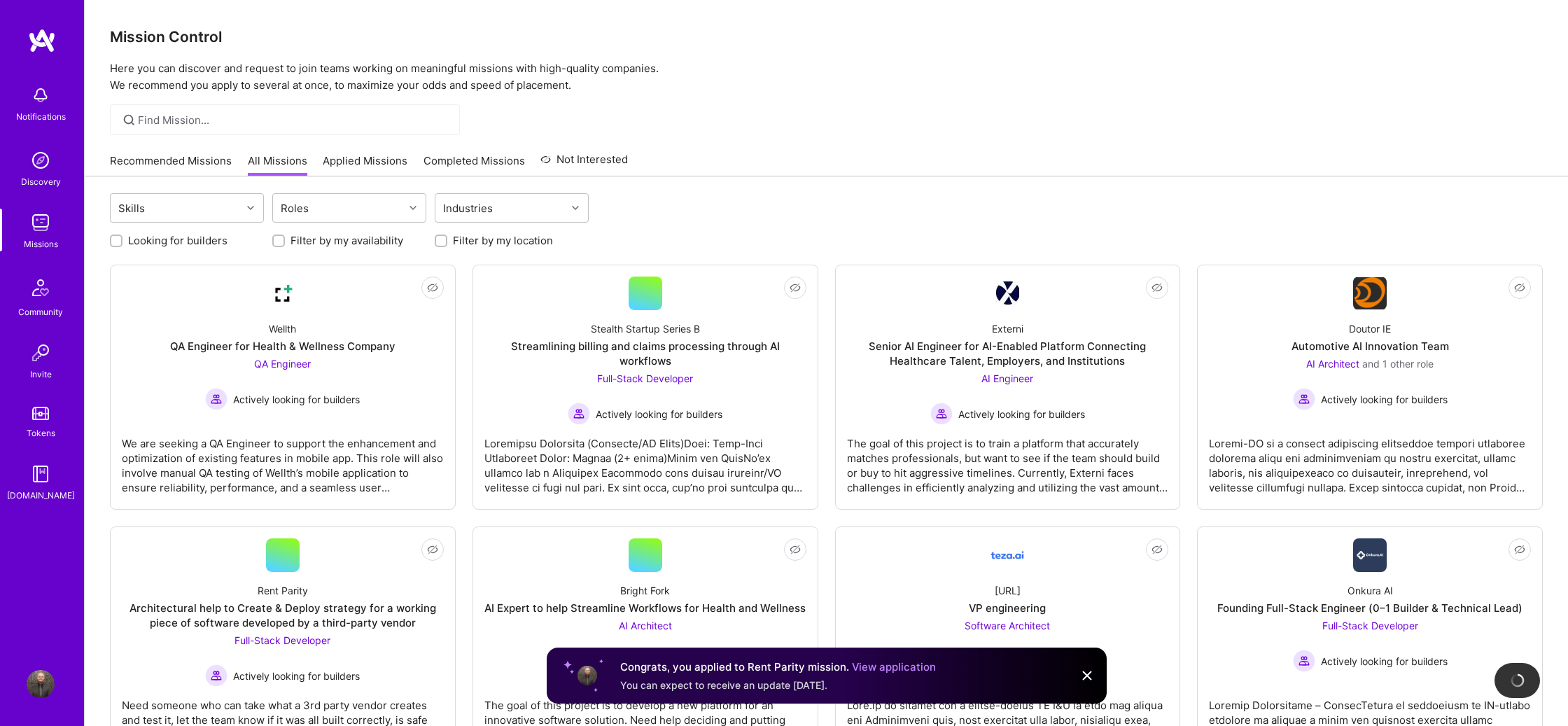
click at [953, 72] on p "Here you can discover and request to join teams working on meaningful missions …" at bounding box center [826, 77] width 1432 height 33
